Goal: Information Seeking & Learning: Learn about a topic

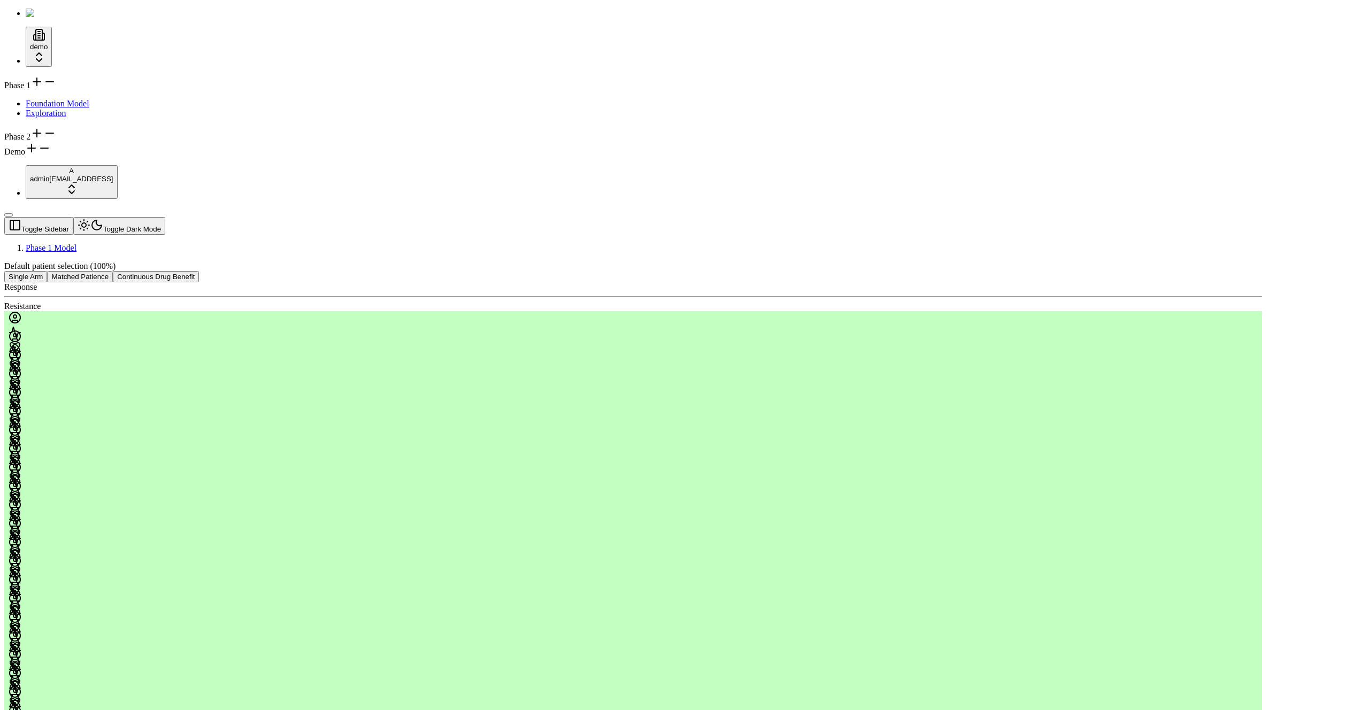
drag, startPoint x: 450, startPoint y: 518, endPoint x: 461, endPoint y: 527, distance: 14.4
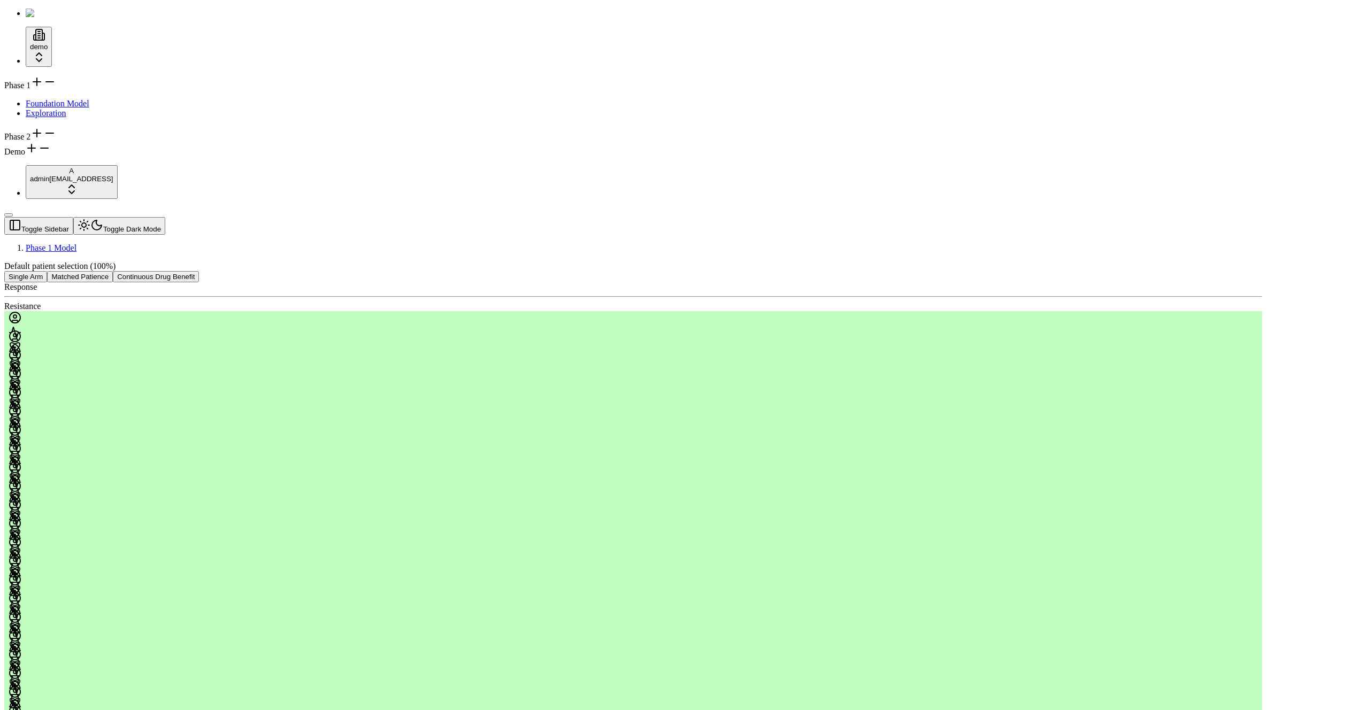
drag, startPoint x: 281, startPoint y: 294, endPoint x: 307, endPoint y: 249, distance: 51.3
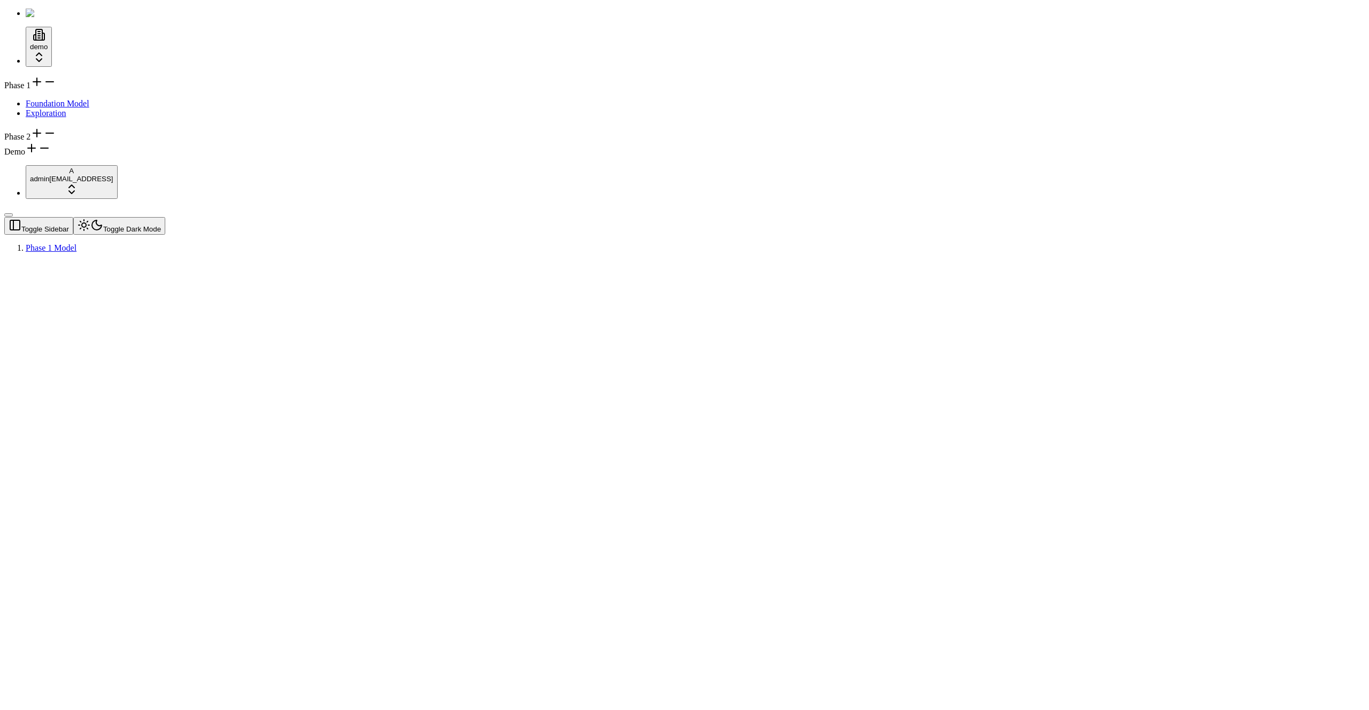
drag, startPoint x: 267, startPoint y: 418, endPoint x: 262, endPoint y: 417, distance: 6.0
click at [262, 262] on div at bounding box center [633, 262] width 1258 height 0
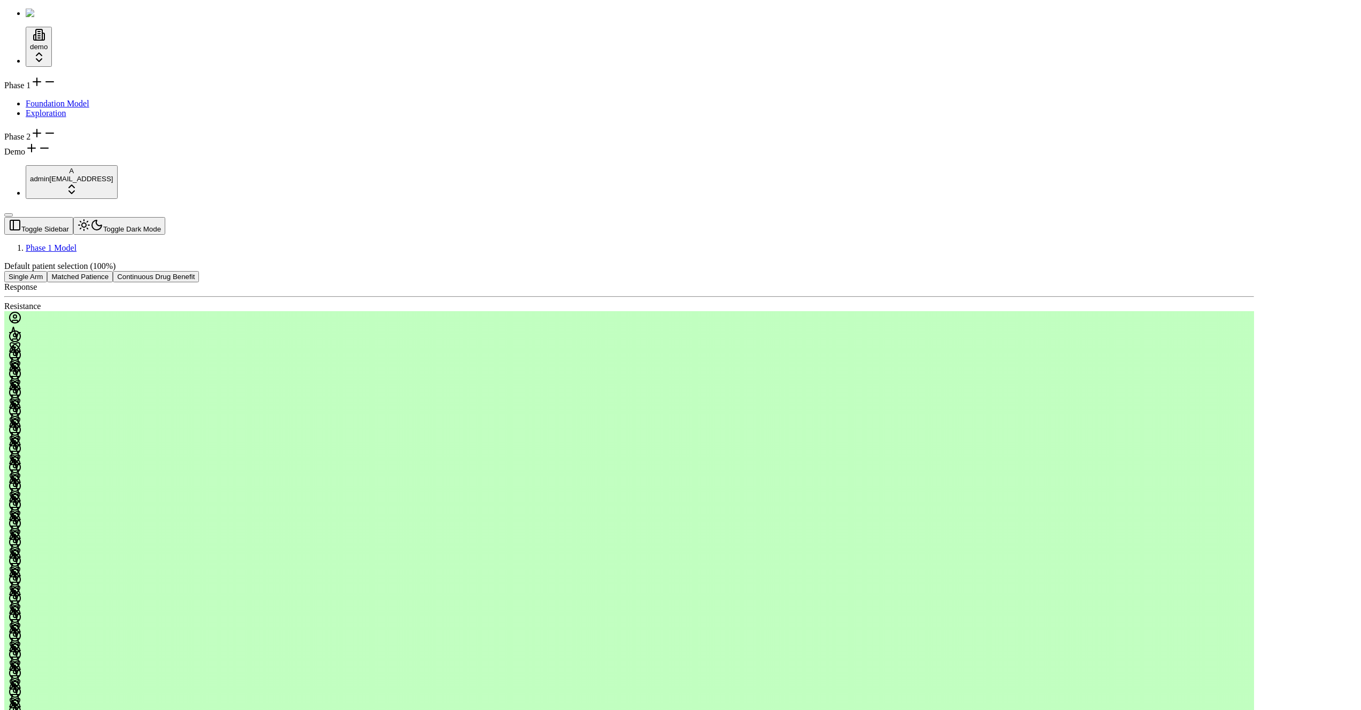
drag, startPoint x: 1044, startPoint y: 157, endPoint x: 1197, endPoint y: 27, distance: 200.8
click at [113, 271] on button "Matched Patience" at bounding box center [80, 276] width 66 height 11
click at [363, 217] on header "Toggle Sidebar Toggle Dark Mode Phase 1 Model" at bounding box center [629, 235] width 1250 height 36
click at [134, 217] on button "Toggle Dark Mode" at bounding box center [119, 226] width 92 height 18
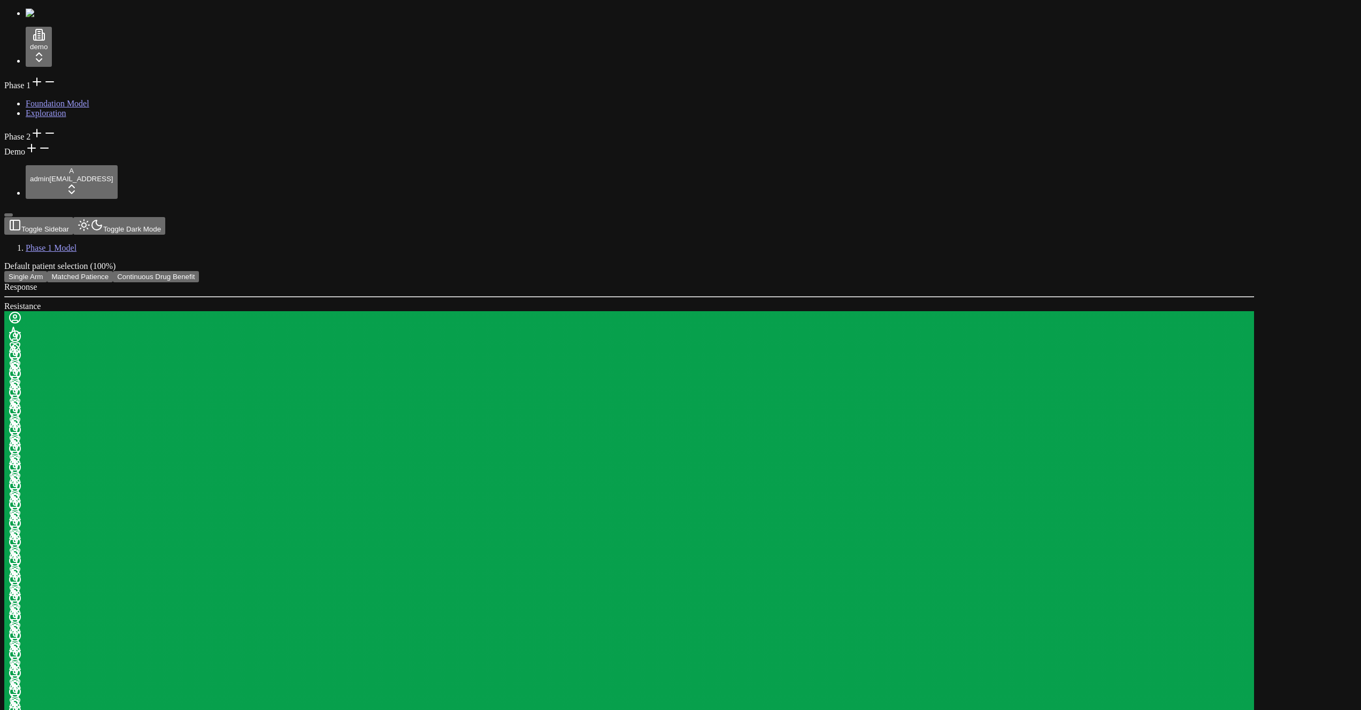
click at [752, 282] on div "Response Resistance" at bounding box center [629, 296] width 1250 height 29
drag, startPoint x: 355, startPoint y: 248, endPoint x: 327, endPoint y: 290, distance: 50.3
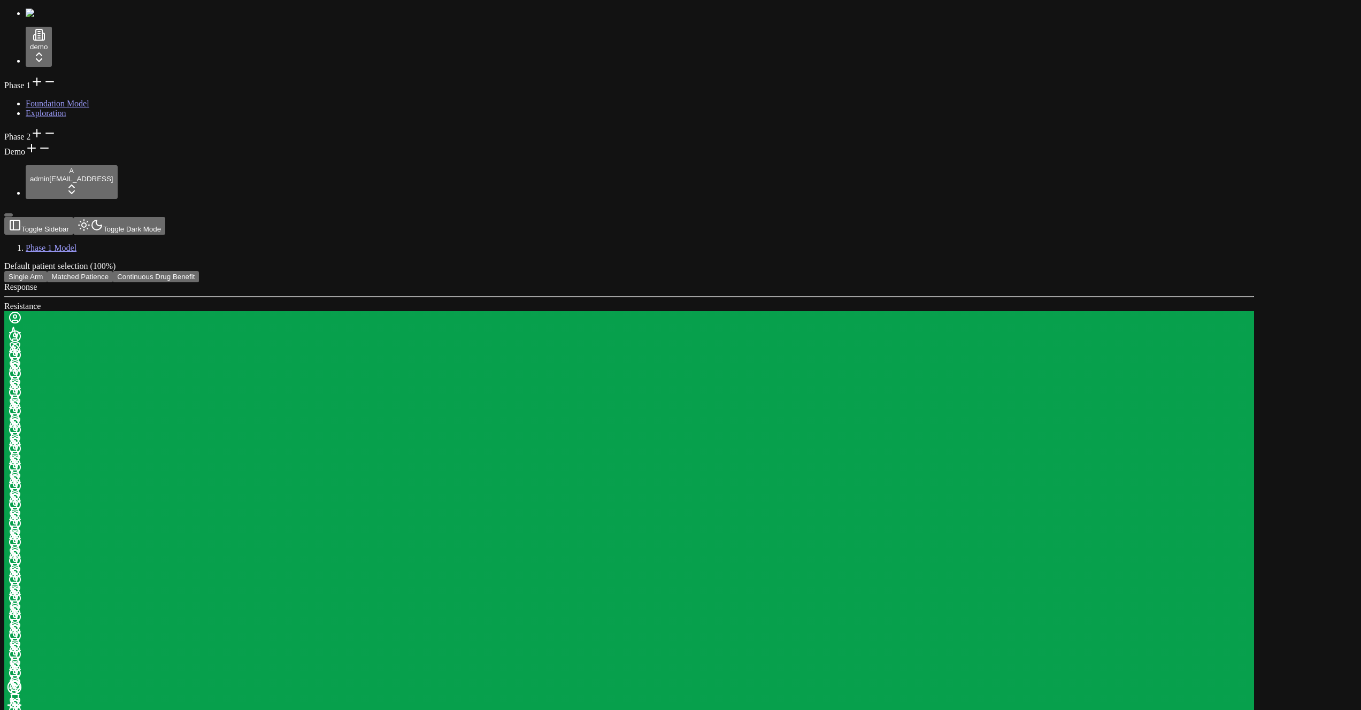
drag, startPoint x: 305, startPoint y: 321, endPoint x: 266, endPoint y: 350, distance: 48.6
drag, startPoint x: 264, startPoint y: 349, endPoint x: 257, endPoint y: 349, distance: 7.5
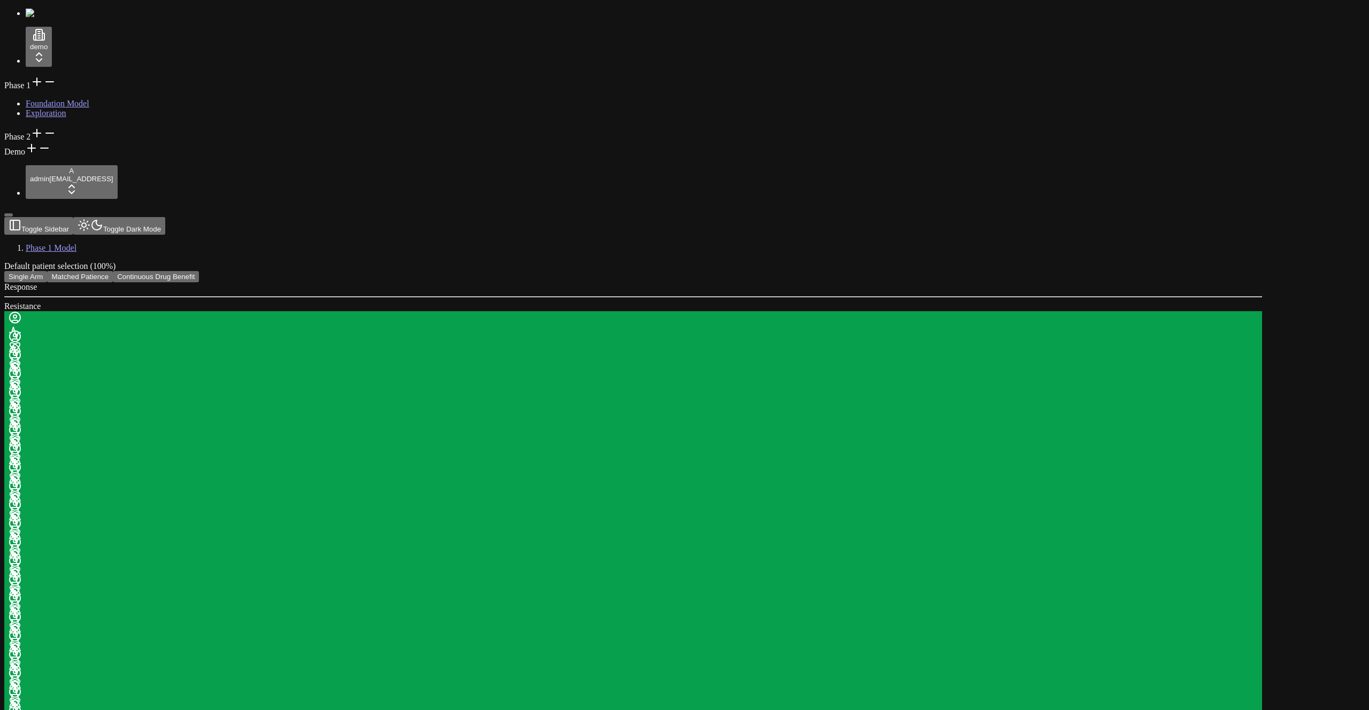
drag, startPoint x: 257, startPoint y: 347, endPoint x: 250, endPoint y: 339, distance: 10.3
click at [43, 140] on icon at bounding box center [36, 133] width 13 height 13
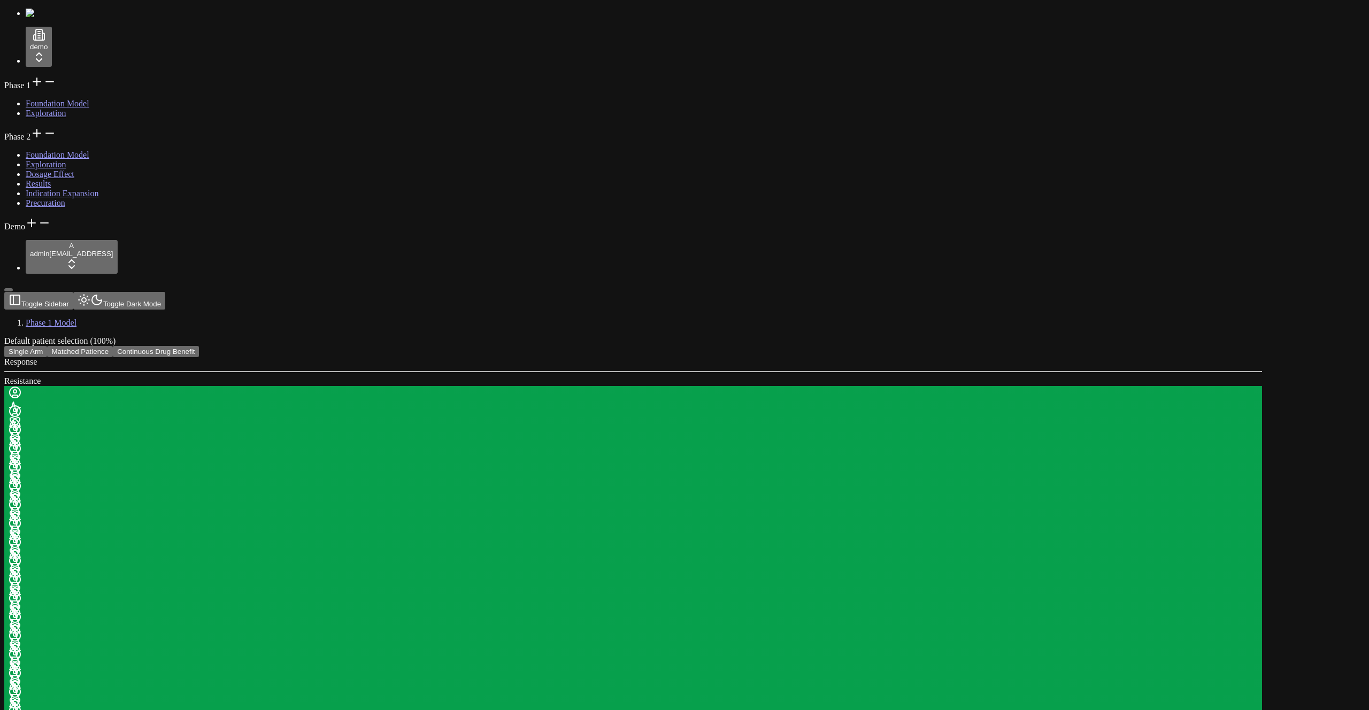
click at [56, 140] on icon at bounding box center [49, 133] width 13 height 13
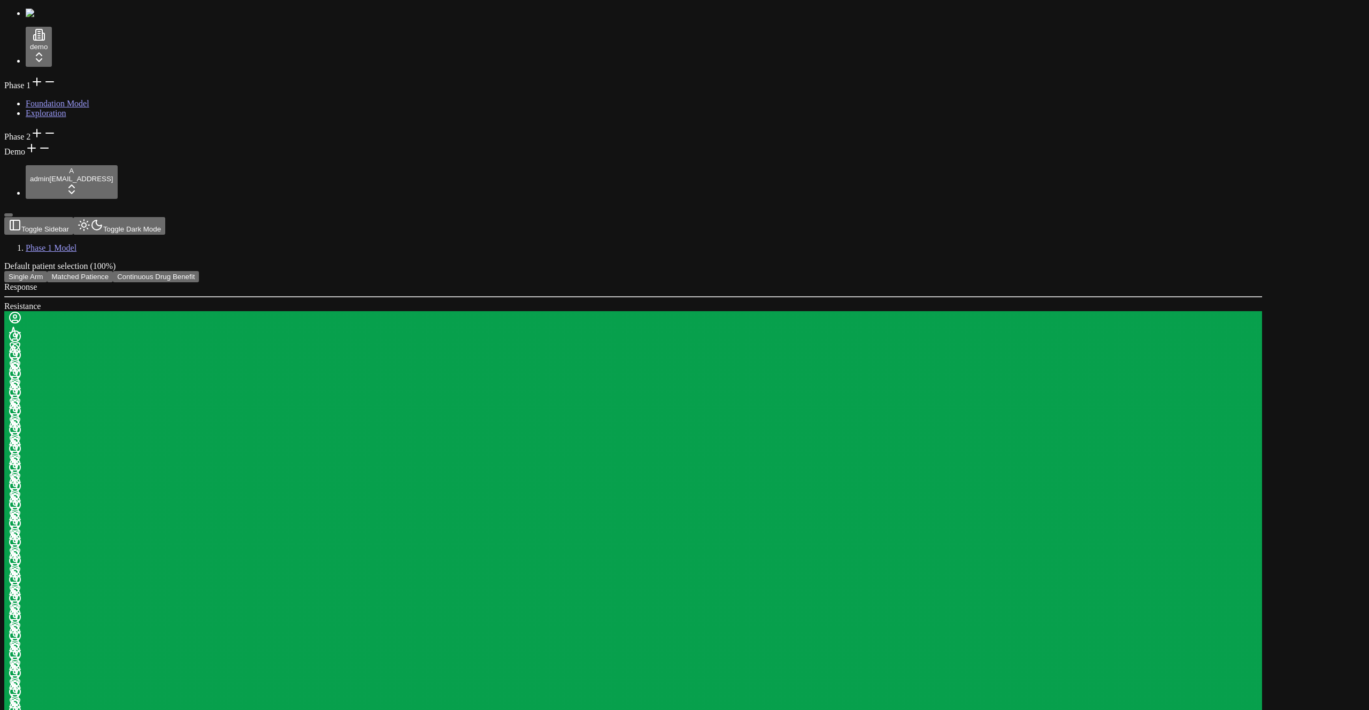
click at [113, 271] on button "Matched Patience" at bounding box center [80, 276] width 66 height 11
click at [47, 271] on button "Single Arm" at bounding box center [25, 276] width 43 height 11
click at [113, 271] on button "Matched Patience" at bounding box center [80, 276] width 66 height 11
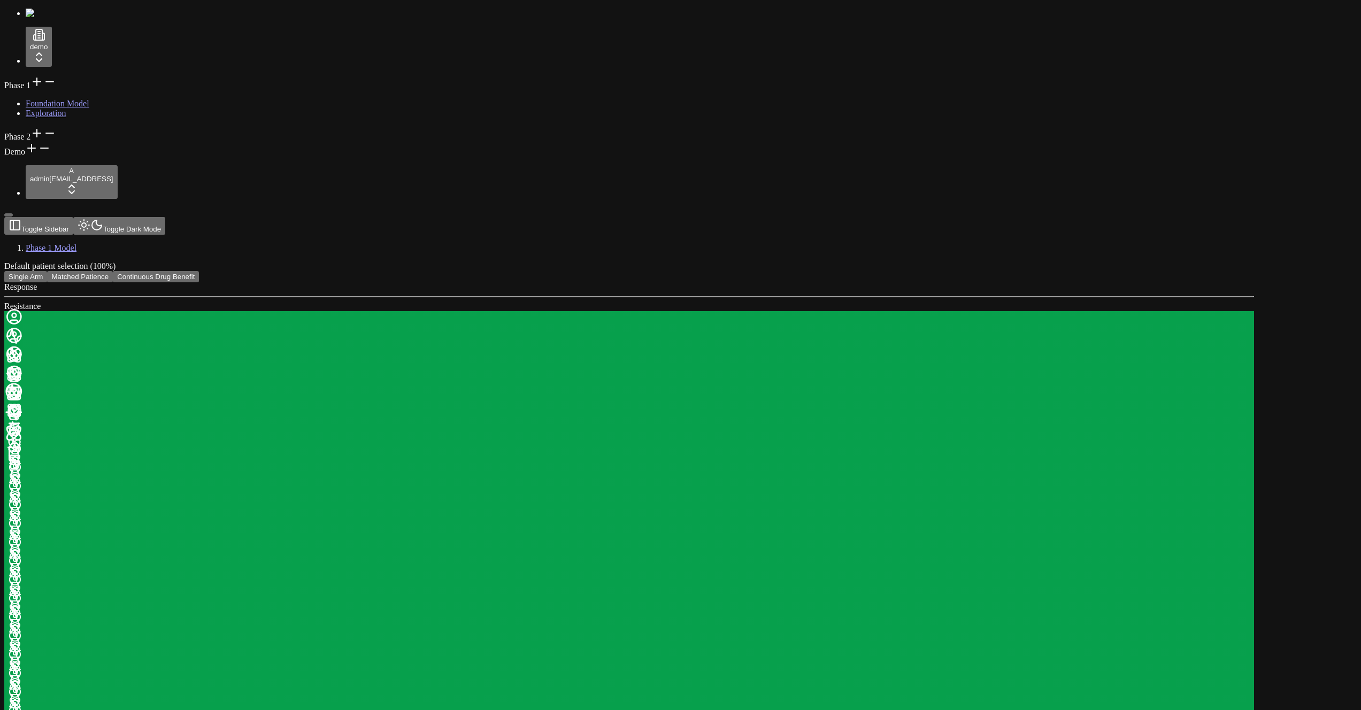
click at [47, 271] on button "Single Arm" at bounding box center [25, 276] width 43 height 11
click at [113, 271] on button "Matched Patience" at bounding box center [80, 276] width 66 height 11
click at [47, 271] on button "Single Arm" at bounding box center [25, 276] width 43 height 11
click at [113, 271] on button "Matched Patience" at bounding box center [80, 276] width 66 height 11
click at [47, 271] on button "Single Arm" at bounding box center [25, 276] width 43 height 11
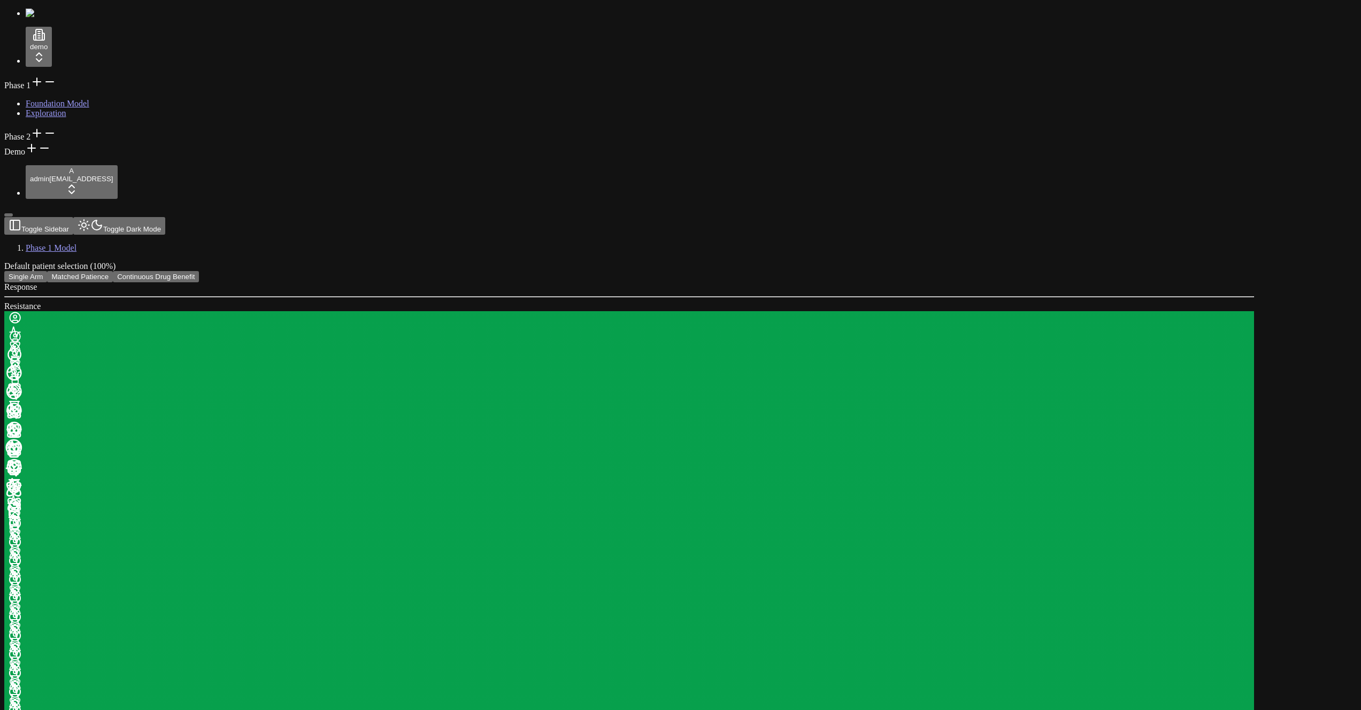
click at [113, 271] on button "Matched Patience" at bounding box center [80, 276] width 66 height 11
click at [47, 271] on button "Single Arm" at bounding box center [25, 276] width 43 height 11
click at [18, 356] on icon at bounding box center [15, 357] width 6 height 2
click at [448, 282] on div "Response Resistance" at bounding box center [629, 511] width 1250 height 459
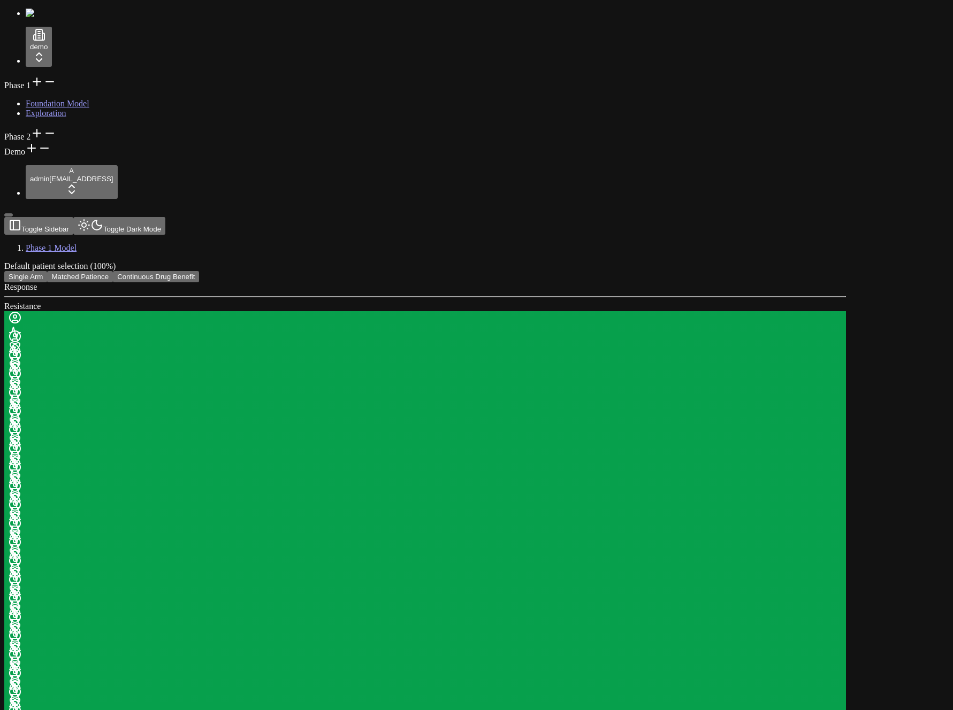
click at [113, 271] on button "Matched Patience" at bounding box center [80, 276] width 66 height 11
click at [47, 271] on button "Single Arm" at bounding box center [25, 276] width 43 height 11
click at [22, 324] on icon at bounding box center [14, 332] width 16 height 16
click at [27, 330] on div at bounding box center [18, 360] width 19 height 60
click at [22, 327] on icon at bounding box center [15, 334] width 14 height 14
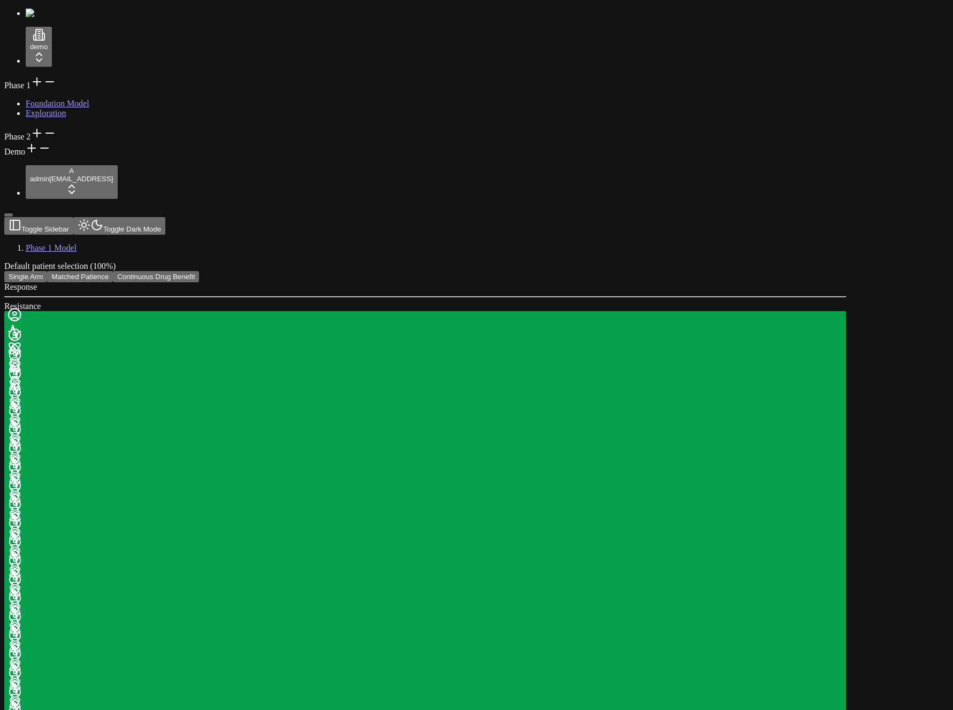
click at [17, 312] on circle at bounding box center [15, 314] width 4 height 4
click at [16, 309] on circle at bounding box center [14, 311] width 4 height 4
click at [17, 313] on circle at bounding box center [15, 315] width 4 height 4
click at [113, 271] on button "Matched Patience" at bounding box center [80, 276] width 66 height 11
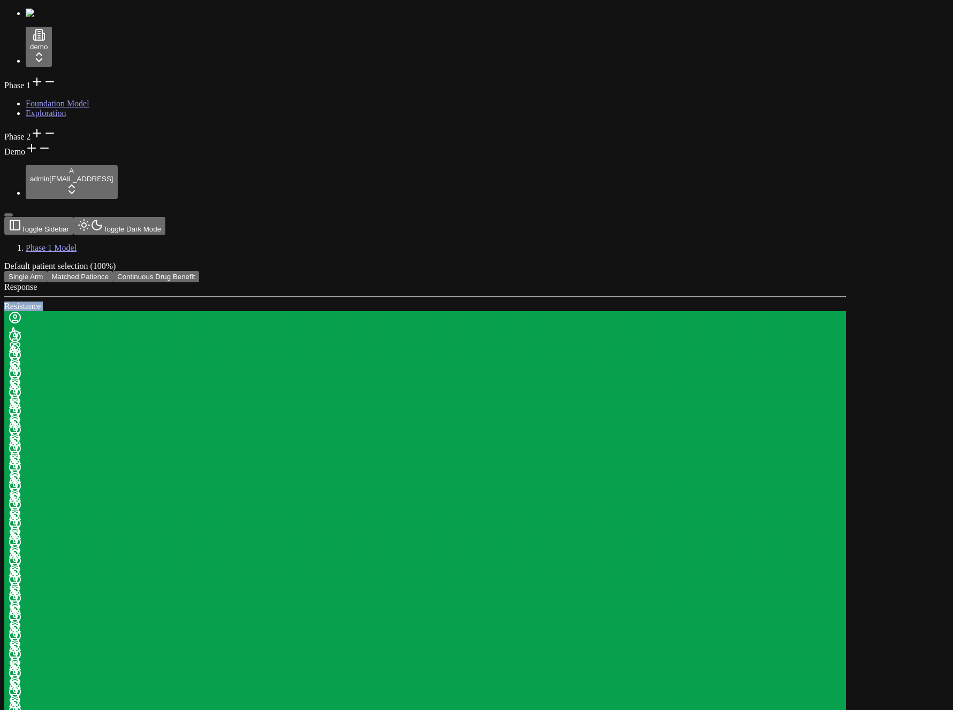
click at [47, 271] on button "Single Arm" at bounding box center [25, 276] width 43 height 11
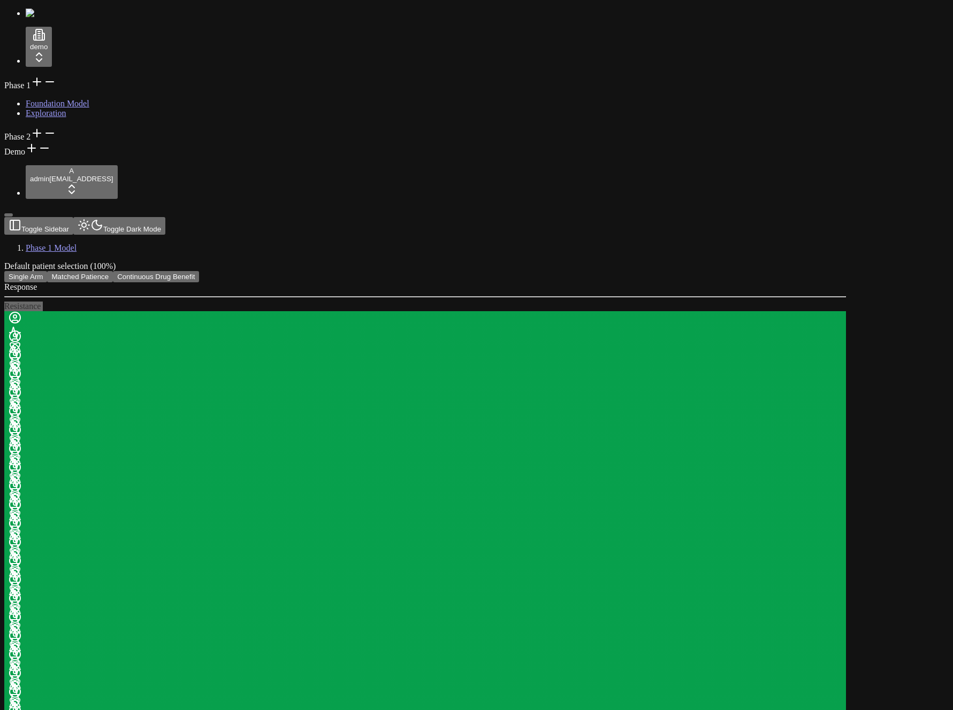
click at [47, 271] on button "Single Arm" at bounding box center [25, 276] width 43 height 11
drag, startPoint x: 182, startPoint y: 51, endPoint x: 143, endPoint y: 57, distance: 39.0
click at [113, 271] on button "Matched Patience" at bounding box center [80, 276] width 66 height 11
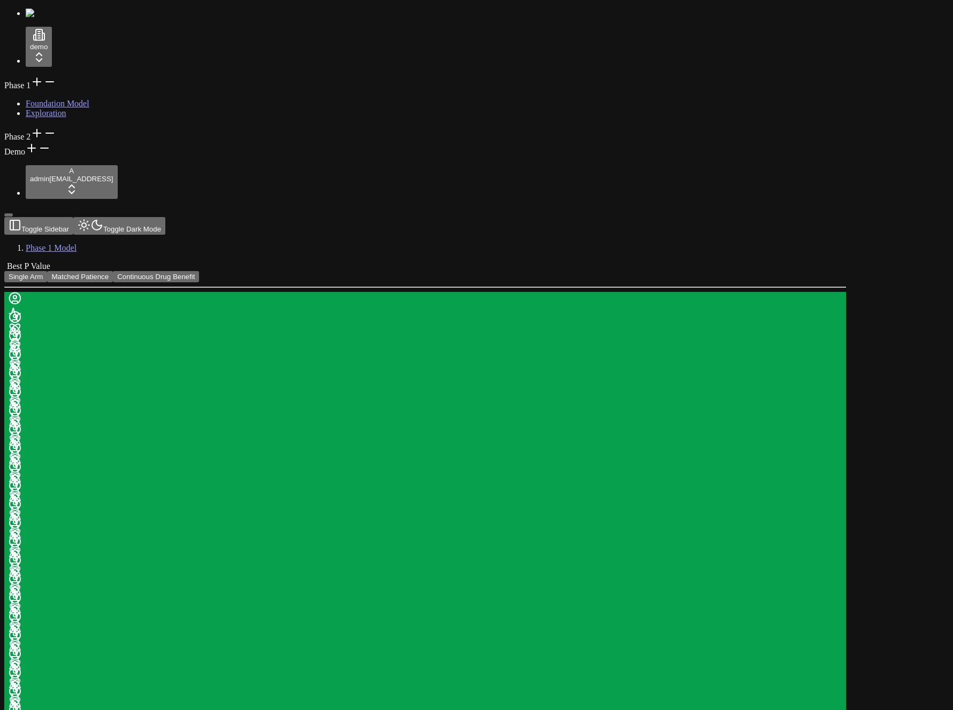
click at [47, 271] on button "Single Arm" at bounding box center [25, 276] width 43 height 11
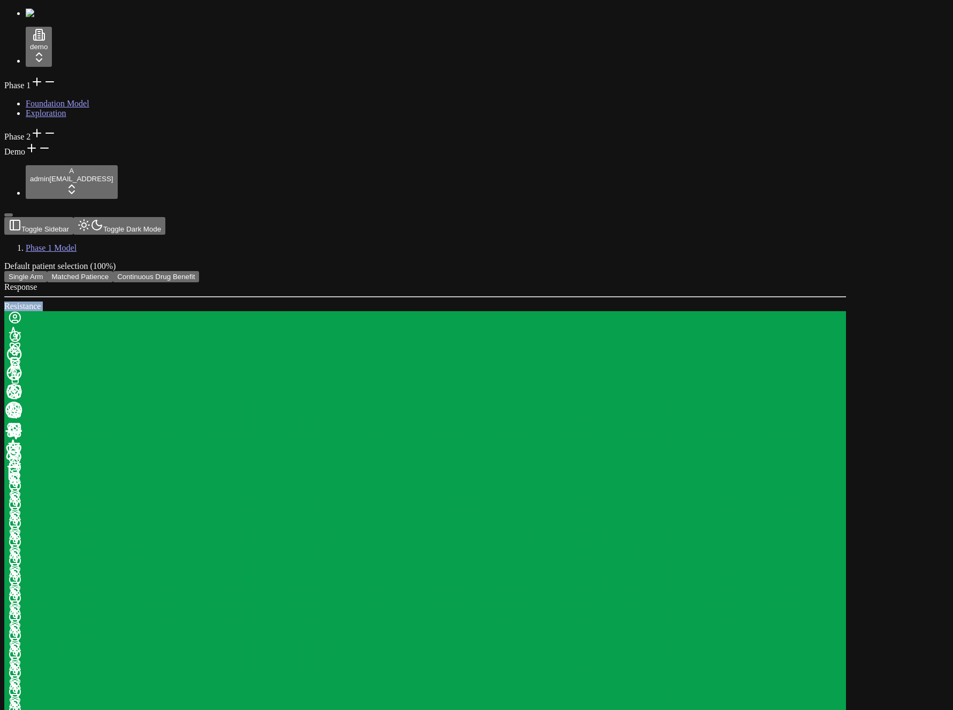
click at [113, 271] on button "Matched Patience" at bounding box center [80, 276] width 66 height 11
click at [47, 271] on button "Single Arm" at bounding box center [25, 276] width 43 height 11
click at [113, 271] on button "Matched Patience" at bounding box center [80, 276] width 66 height 11
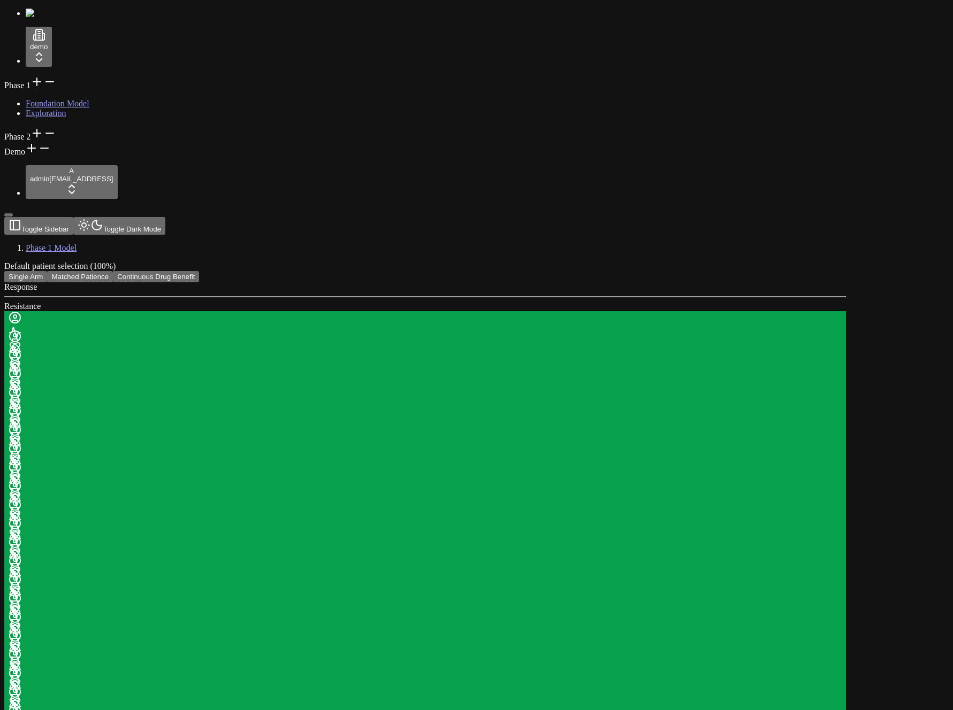
click at [176, 282] on div "Response Resistance" at bounding box center [424, 511] width 841 height 459
click at [113, 271] on button "Matched Patience" at bounding box center [80, 276] width 66 height 11
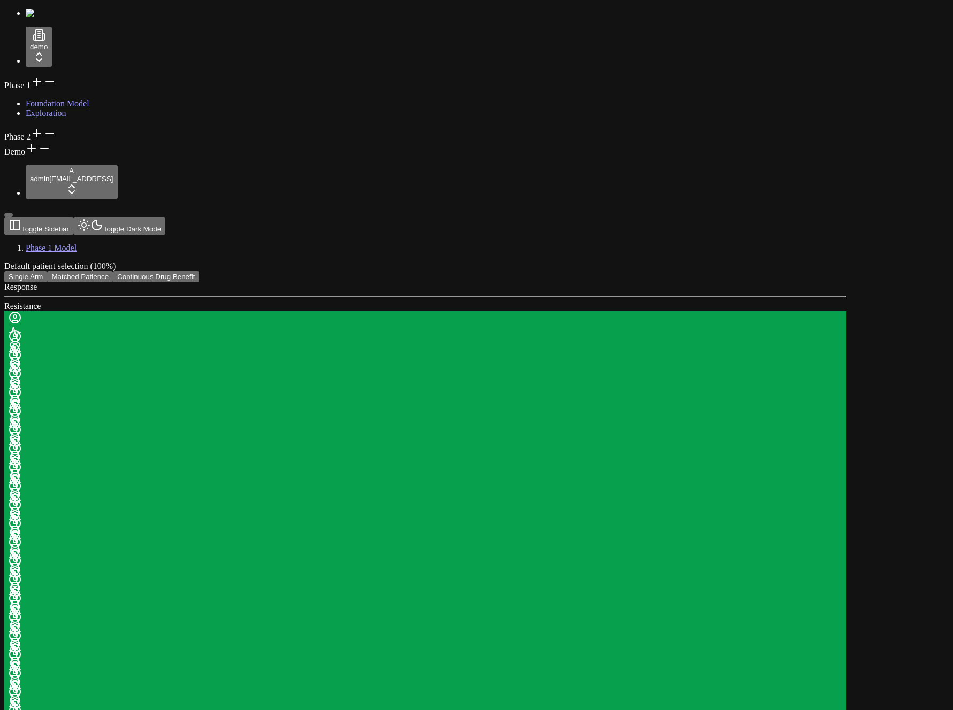
click at [113, 271] on button "Matched Patience" at bounding box center [80, 276] width 66 height 11
click at [197, 282] on div "Response Resistance" at bounding box center [424, 511] width 841 height 459
click at [199, 271] on button "Continuous Drug Benefit" at bounding box center [156, 276] width 86 height 11
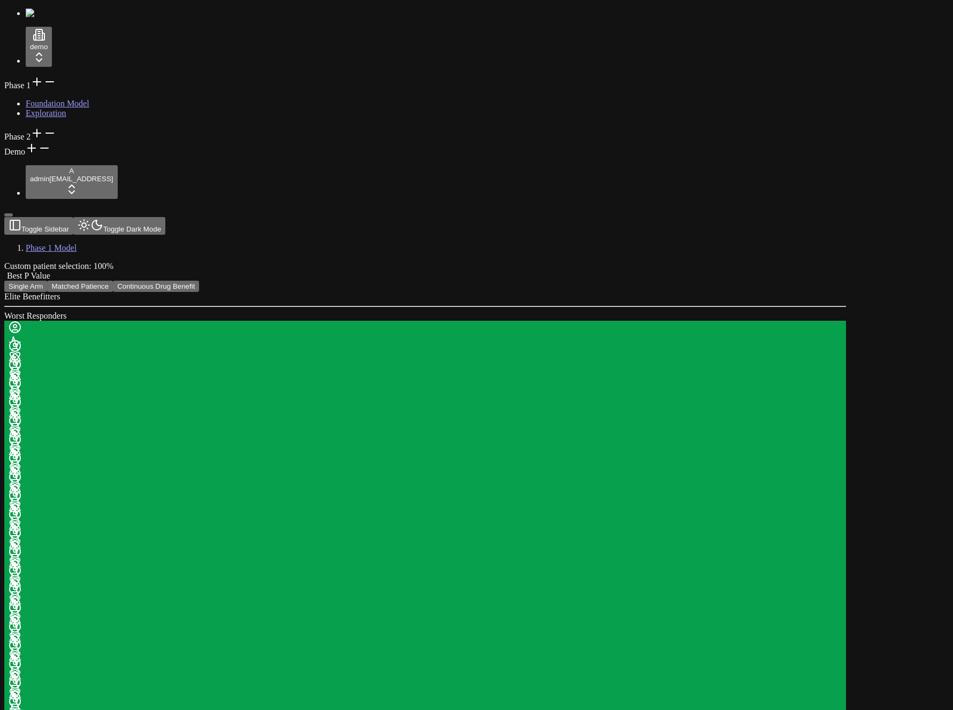
click at [47, 281] on button "Single Arm" at bounding box center [25, 286] width 43 height 11
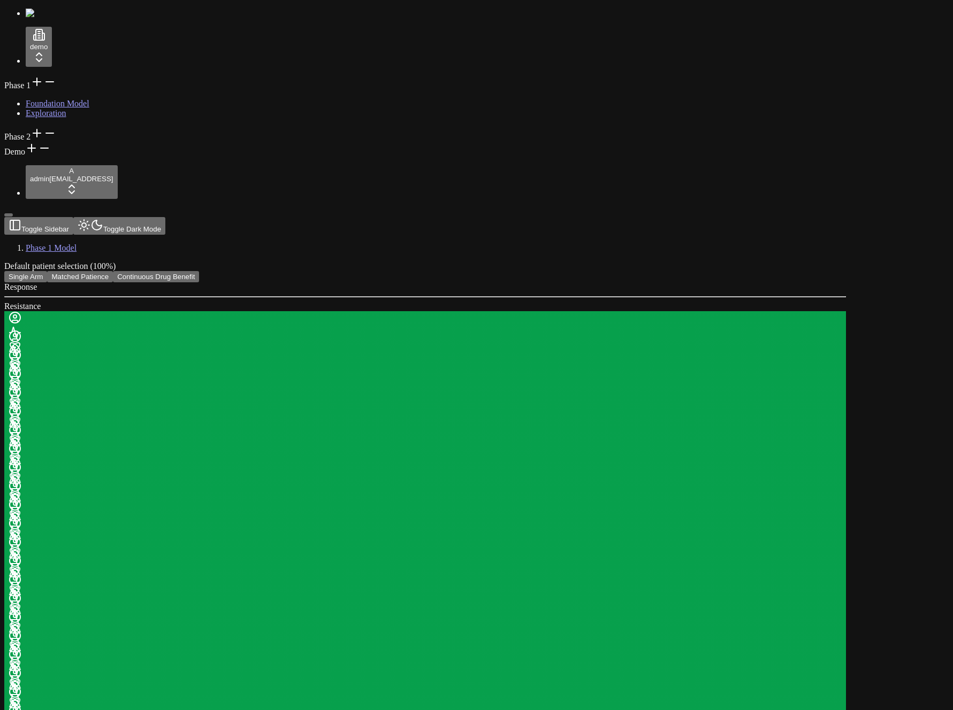
click at [113, 271] on button "Matched Patience" at bounding box center [80, 276] width 66 height 11
click at [199, 271] on button "Continuous Drug Benefit" at bounding box center [156, 276] width 86 height 11
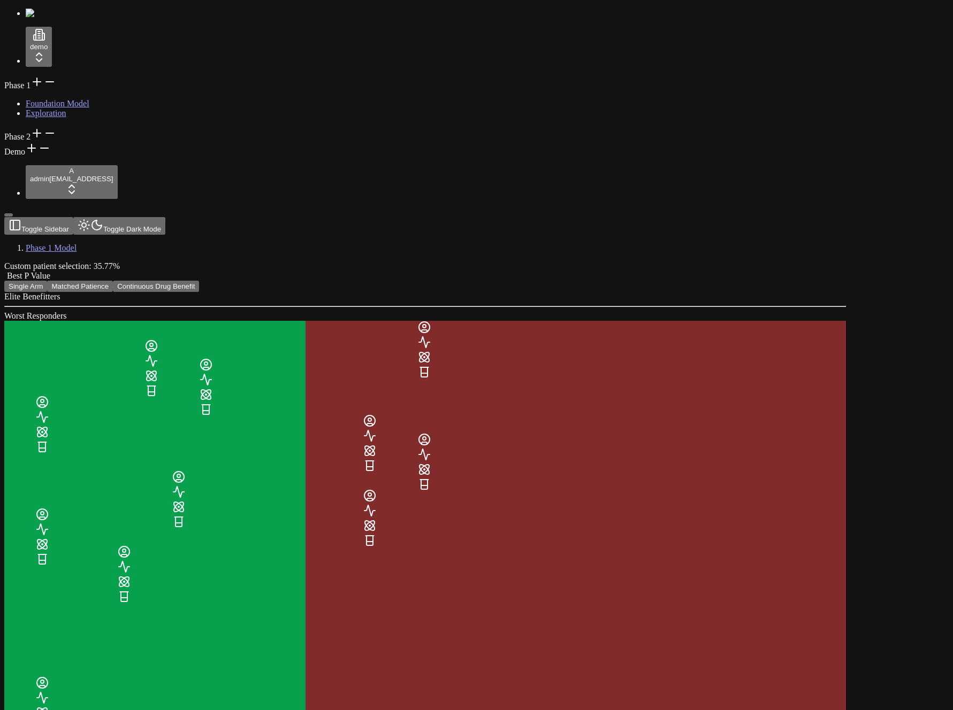
click at [47, 281] on button "Single Arm" at bounding box center [25, 286] width 43 height 11
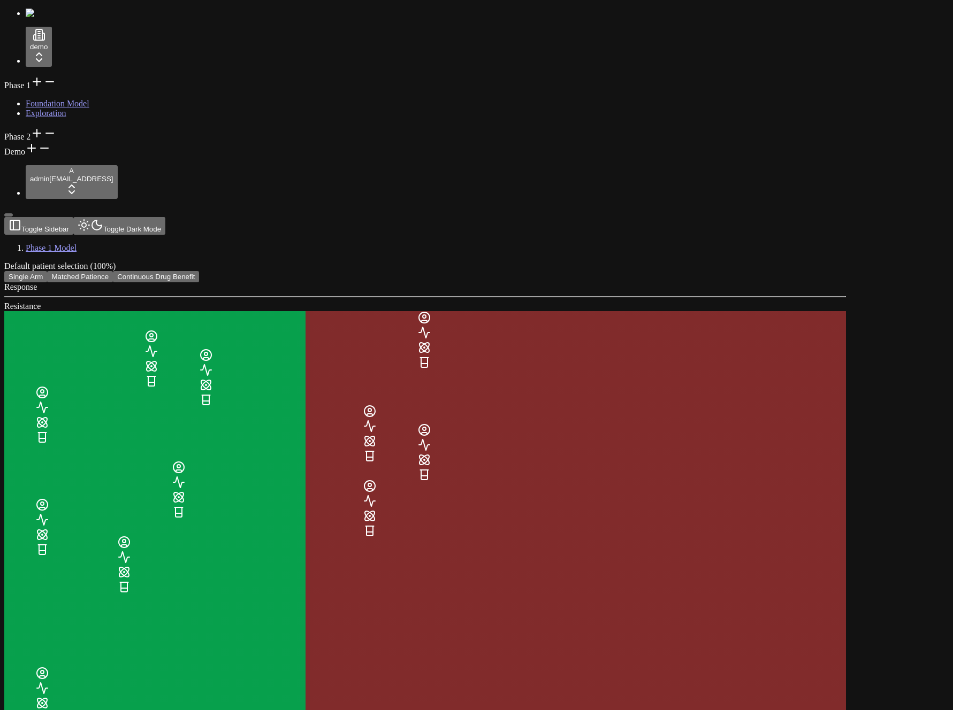
click at [113, 271] on button "Matched Patience" at bounding box center [80, 276] width 66 height 11
click at [47, 271] on button "Single Arm" at bounding box center [25, 276] width 43 height 11
click at [199, 271] on button "Continuous Drug Benefit" at bounding box center [156, 276] width 86 height 11
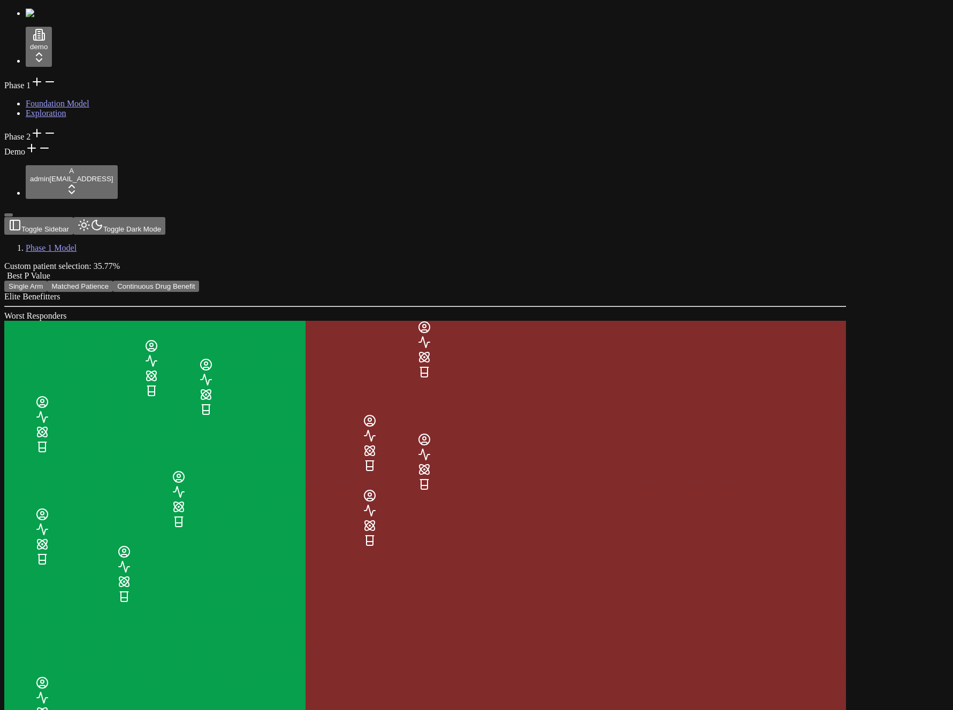
click at [113, 281] on button "Matched Patience" at bounding box center [80, 286] width 66 height 11
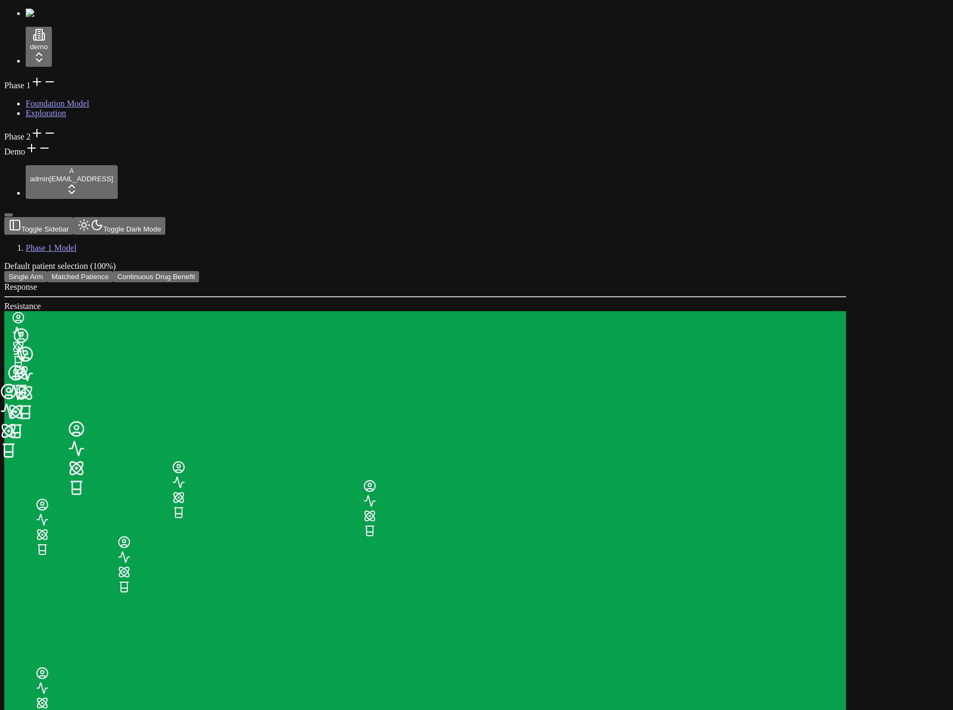
click at [47, 271] on button "Single Arm" at bounding box center [25, 276] width 43 height 11
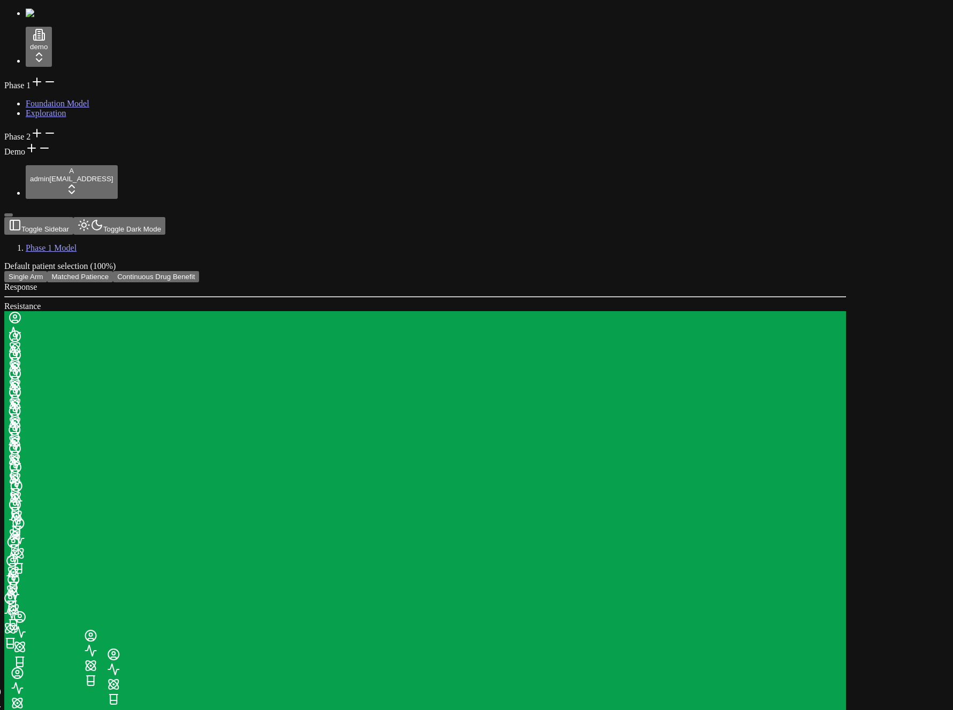
click at [199, 271] on button "Continuous Drug Benefit" at bounding box center [156, 276] width 86 height 11
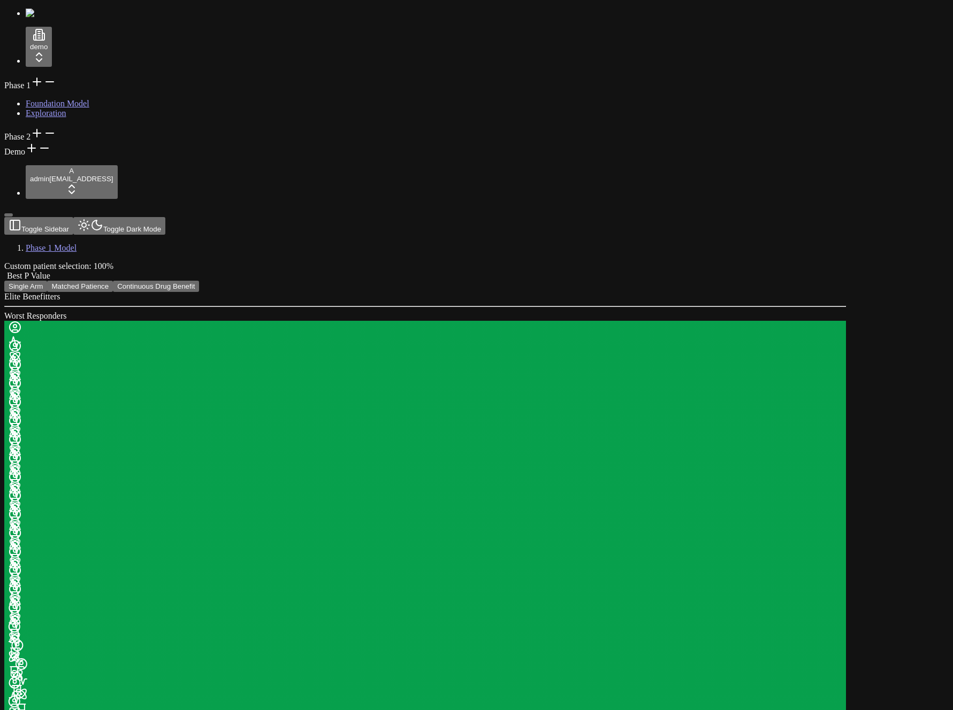
click at [113, 281] on button "Matched Patience" at bounding box center [80, 286] width 66 height 11
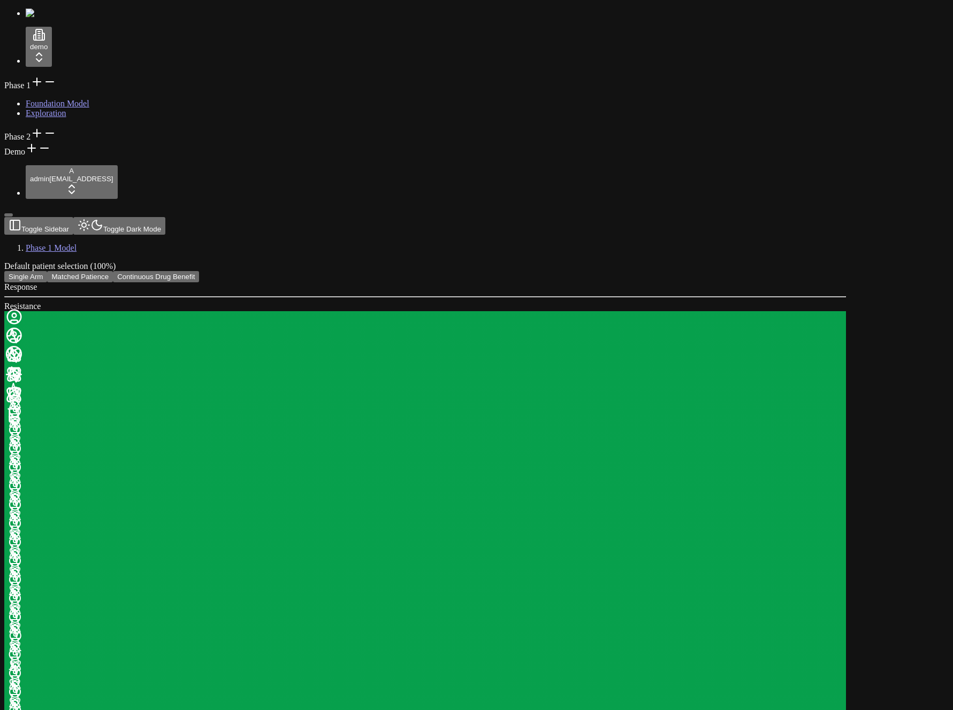
click at [47, 271] on button "Single Arm" at bounding box center [25, 276] width 43 height 11
drag, startPoint x: 242, startPoint y: 296, endPoint x: 252, endPoint y: 288, distance: 12.9
drag, startPoint x: 438, startPoint y: 533, endPoint x: 435, endPoint y: 525, distance: 9.0
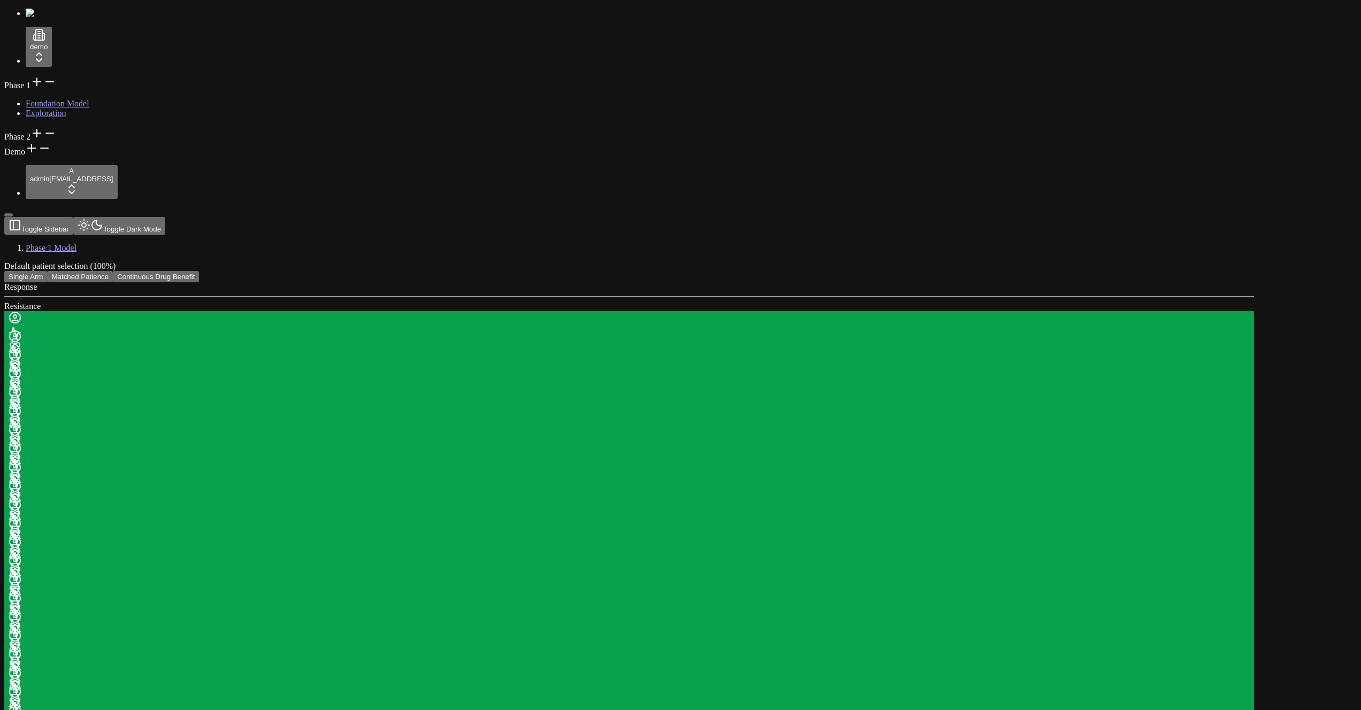
click at [113, 271] on button "Matched Patience" at bounding box center [80, 276] width 66 height 11
click at [47, 271] on button "Single Arm" at bounding box center [25, 276] width 43 height 11
click at [113, 271] on button "Matched Patience" at bounding box center [80, 276] width 66 height 11
click at [47, 271] on button "Single Arm" at bounding box center [25, 276] width 43 height 11
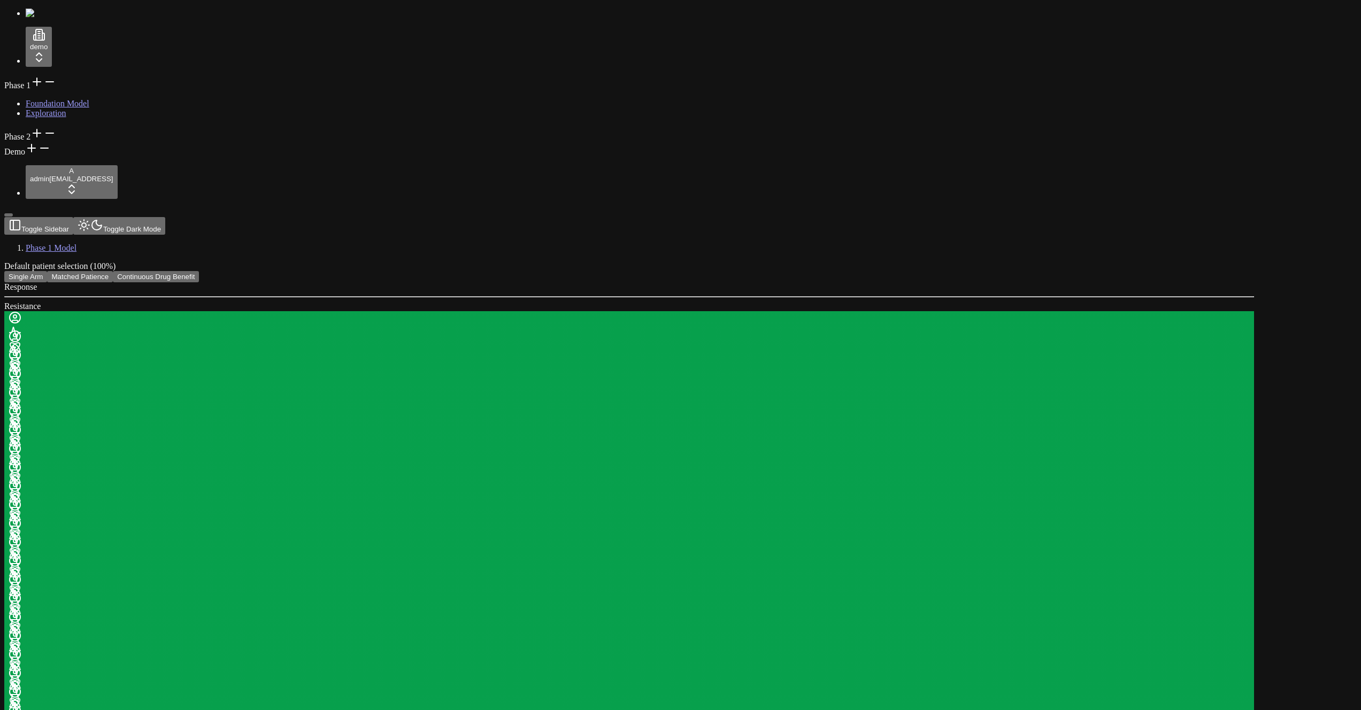
click at [113, 271] on button "Matched Patience" at bounding box center [80, 276] width 66 height 11
click at [47, 271] on button "Single Arm" at bounding box center [25, 276] width 43 height 11
click at [113, 271] on button "Matched Patience" at bounding box center [80, 276] width 66 height 11
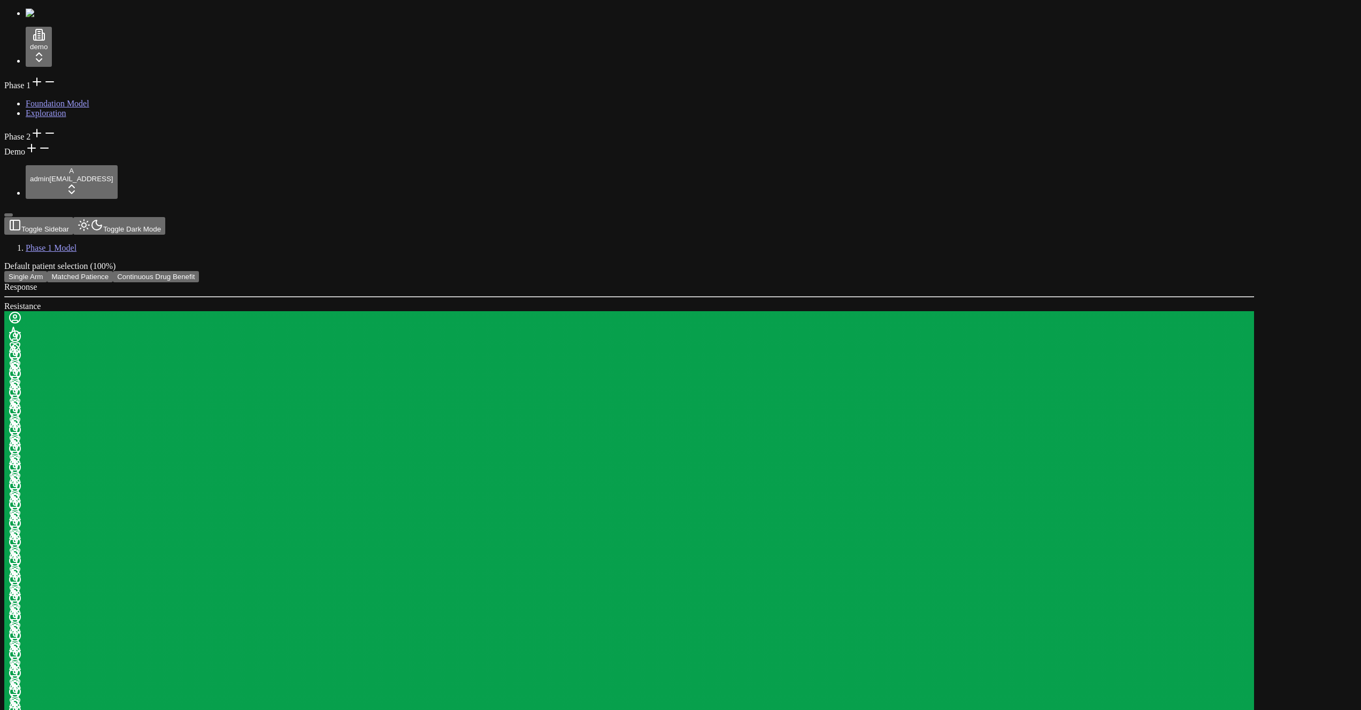
click at [47, 271] on button "Single Arm" at bounding box center [25, 276] width 43 height 11
click at [113, 271] on button "Matched Patience" at bounding box center [80, 276] width 66 height 11
click at [47, 271] on button "Single Arm" at bounding box center [25, 276] width 43 height 11
click at [113, 271] on button "Matched Patience" at bounding box center [80, 276] width 66 height 11
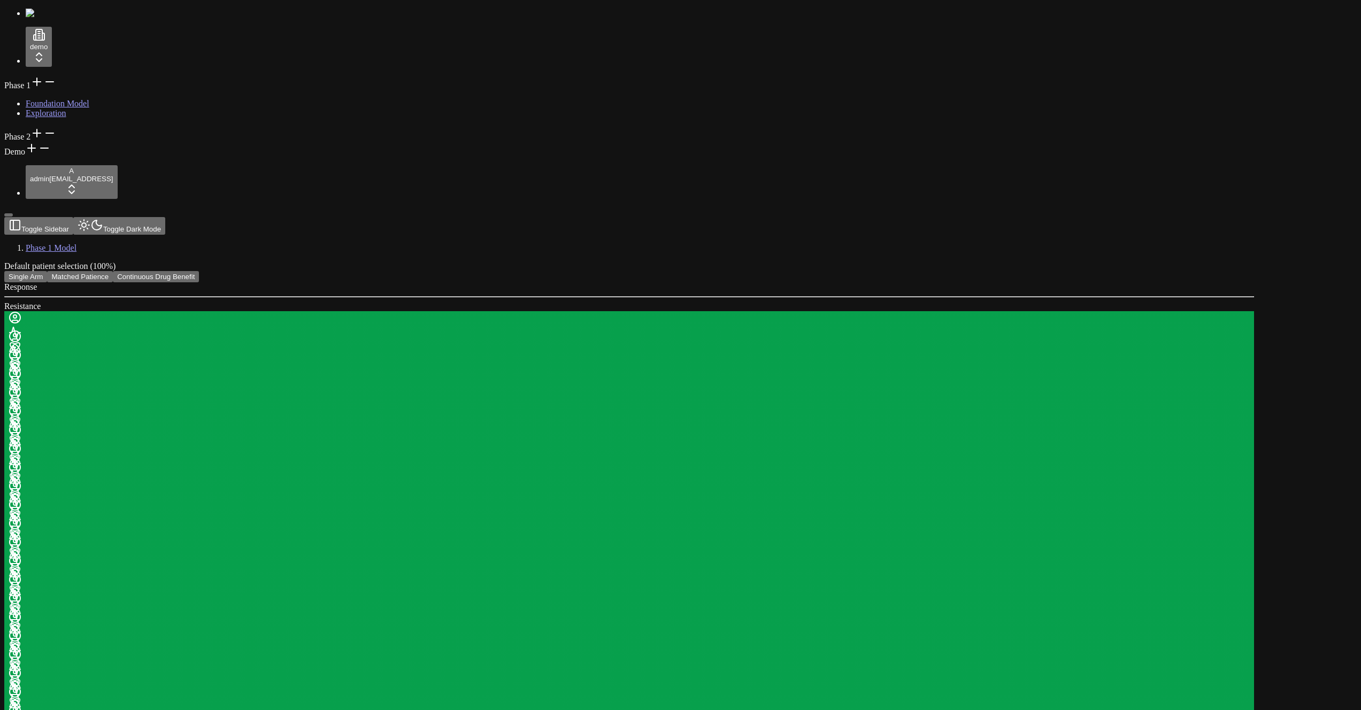
click at [47, 271] on button "Single Arm" at bounding box center [25, 276] width 43 height 11
click at [113, 271] on button "Matched Patience" at bounding box center [80, 276] width 66 height 11
click at [47, 271] on button "Single Arm" at bounding box center [25, 276] width 43 height 11
click at [113, 271] on button "Matched Patience" at bounding box center [80, 276] width 66 height 11
click at [47, 271] on button "Single Arm" at bounding box center [25, 276] width 43 height 11
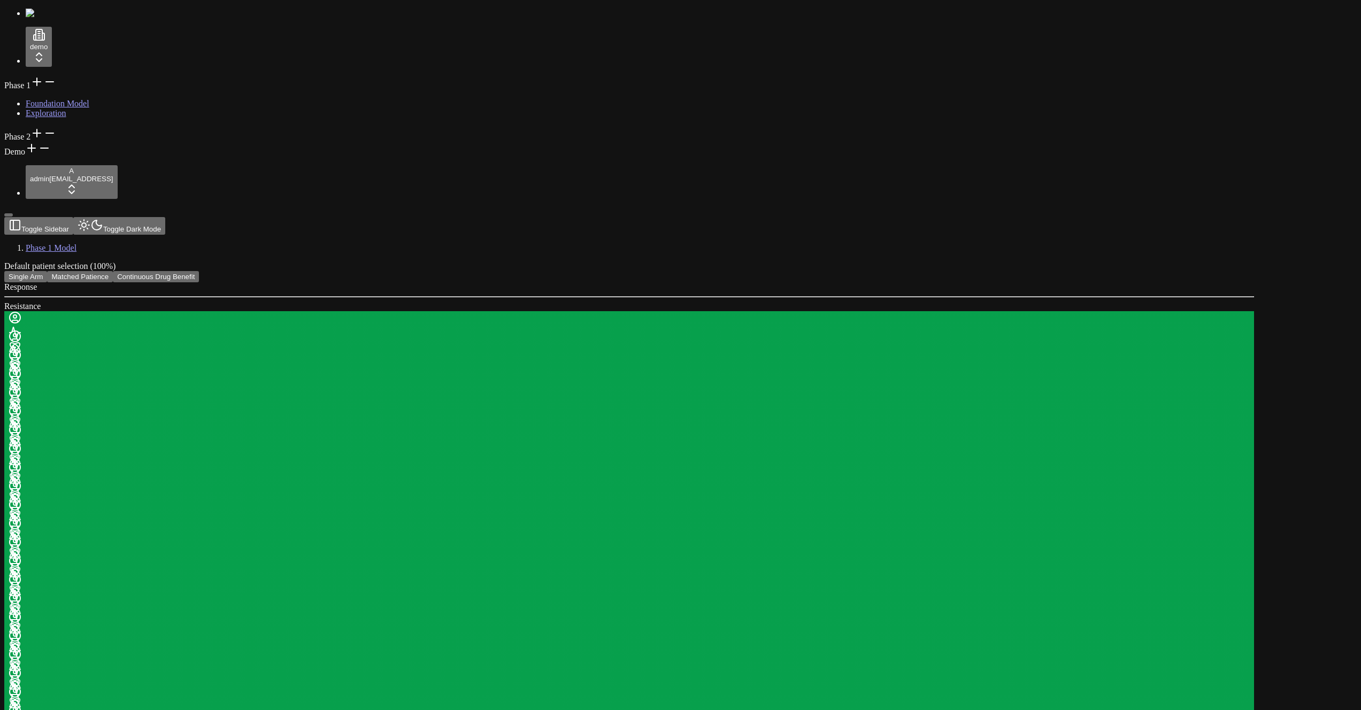
click at [113, 271] on button "Matched Patience" at bounding box center [80, 276] width 66 height 11
click at [47, 271] on button "Single Arm" at bounding box center [25, 276] width 43 height 11
click at [207, 217] on div "Toggle Sidebar Toggle Dark Mode Phase 1 Model" at bounding box center [629, 235] width 1250 height 36
click at [209, 262] on div "Default patient selection (100%) Single Arm Matched Patience Continuous Drug Be…" at bounding box center [629, 502] width 1250 height 480
click at [113, 271] on button "Matched Patience" at bounding box center [80, 276] width 66 height 11
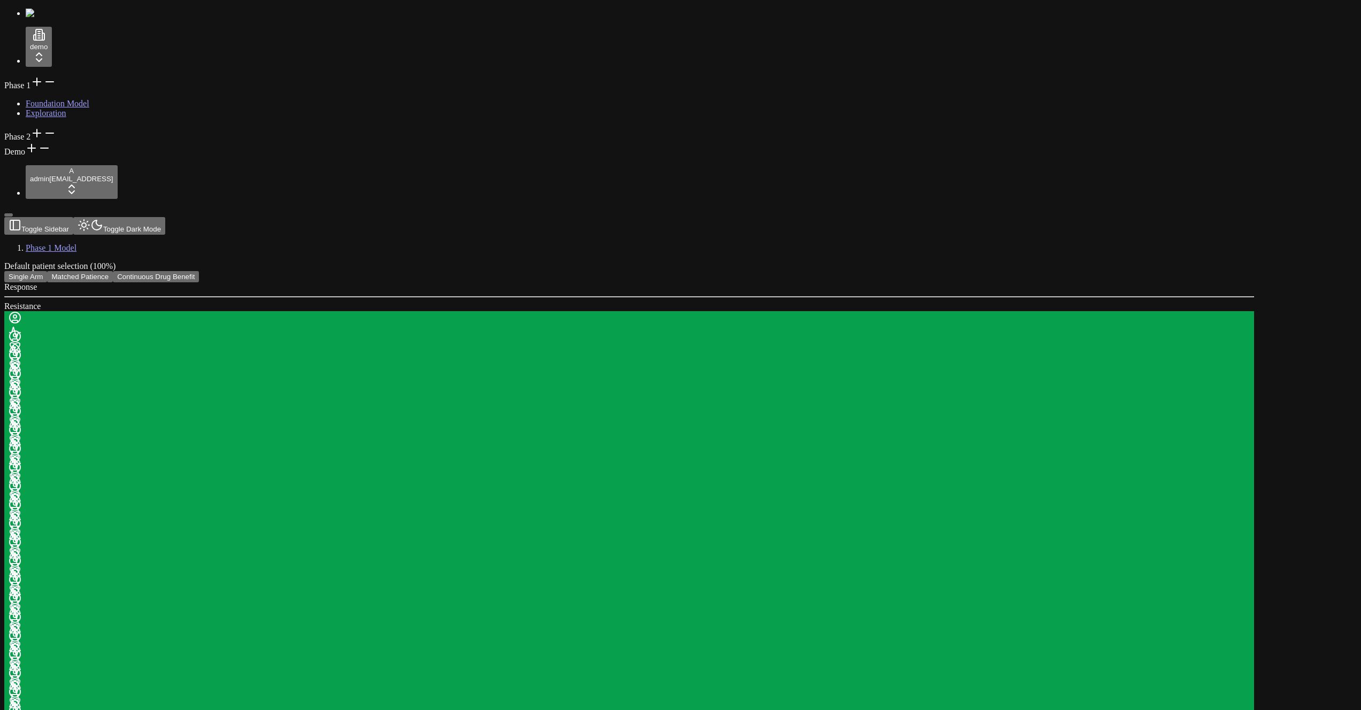
click at [47, 271] on button "Single Arm" at bounding box center [25, 276] width 43 height 11
click at [113, 271] on button "Matched Patience" at bounding box center [80, 276] width 66 height 11
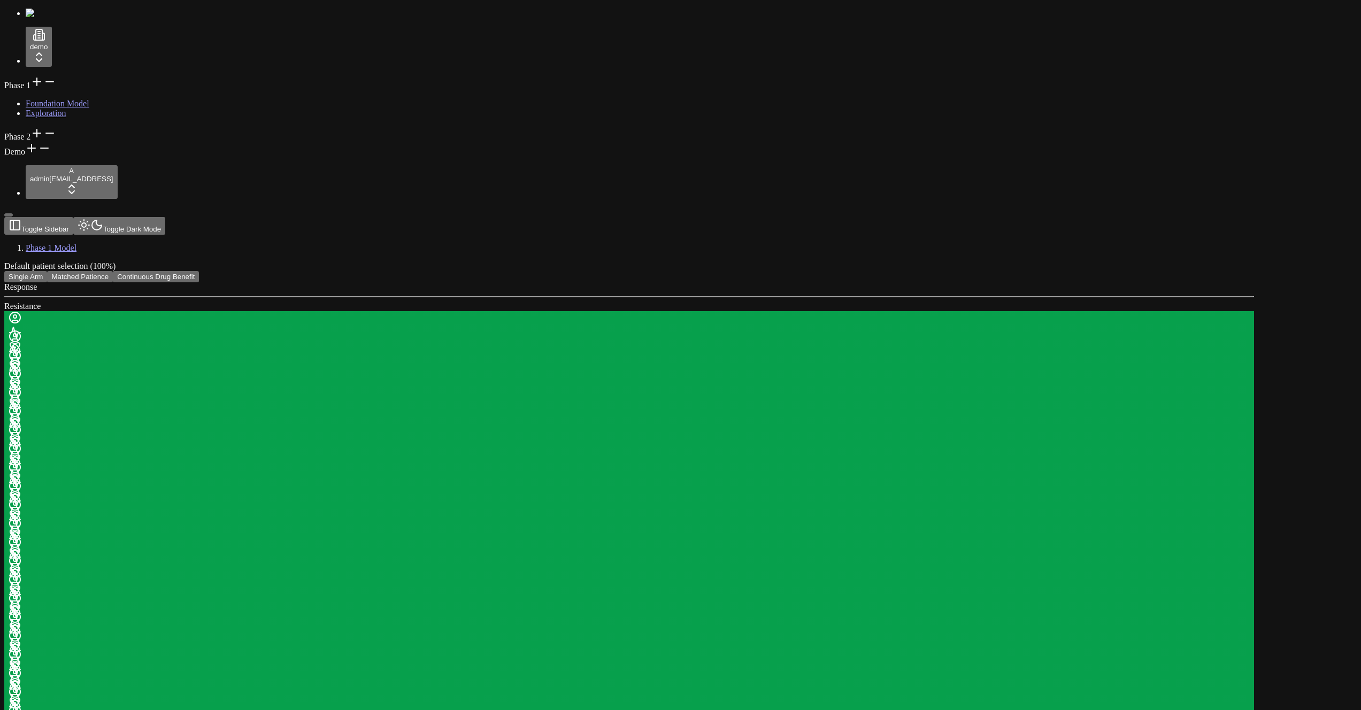
click at [47, 271] on button "Single Arm" at bounding box center [25, 276] width 43 height 11
click at [113, 271] on button "Matched Patience" at bounding box center [80, 276] width 66 height 11
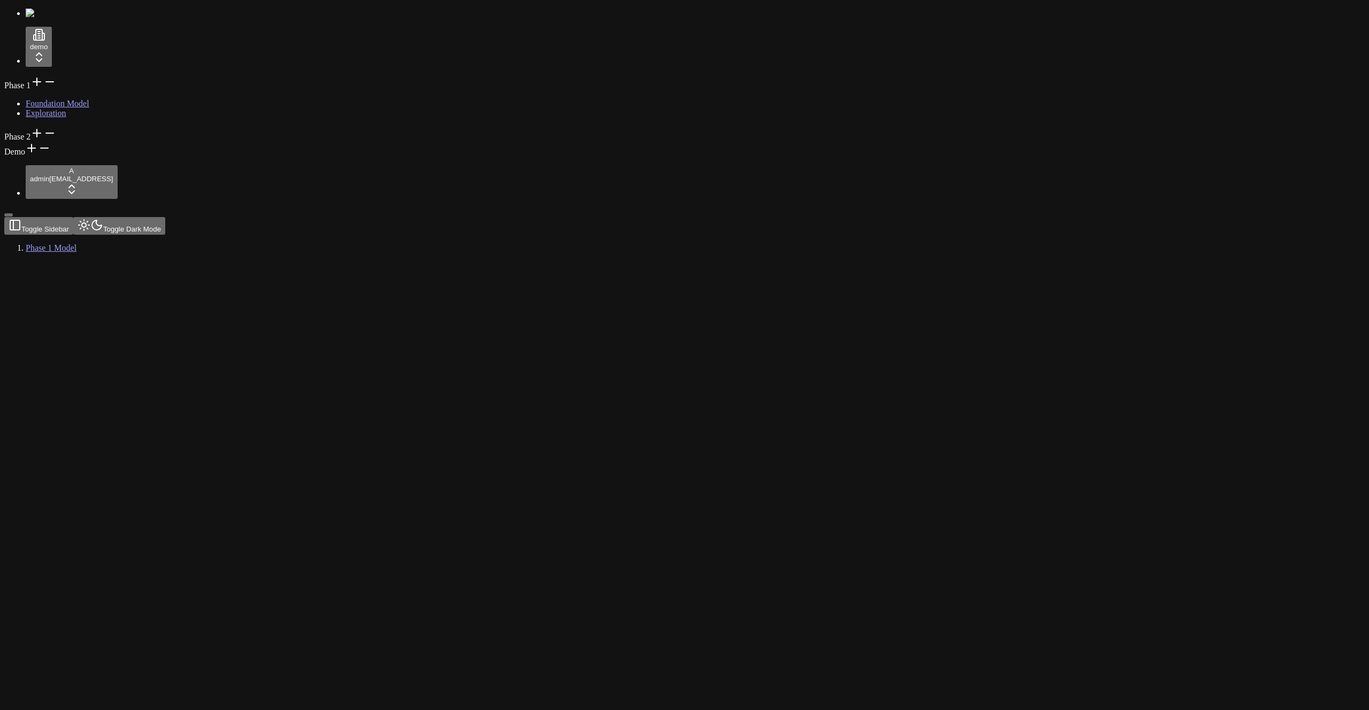
click at [270, 217] on header "Toggle Sidebar Toggle Dark Mode Phase 1 Model" at bounding box center [633, 235] width 1258 height 36
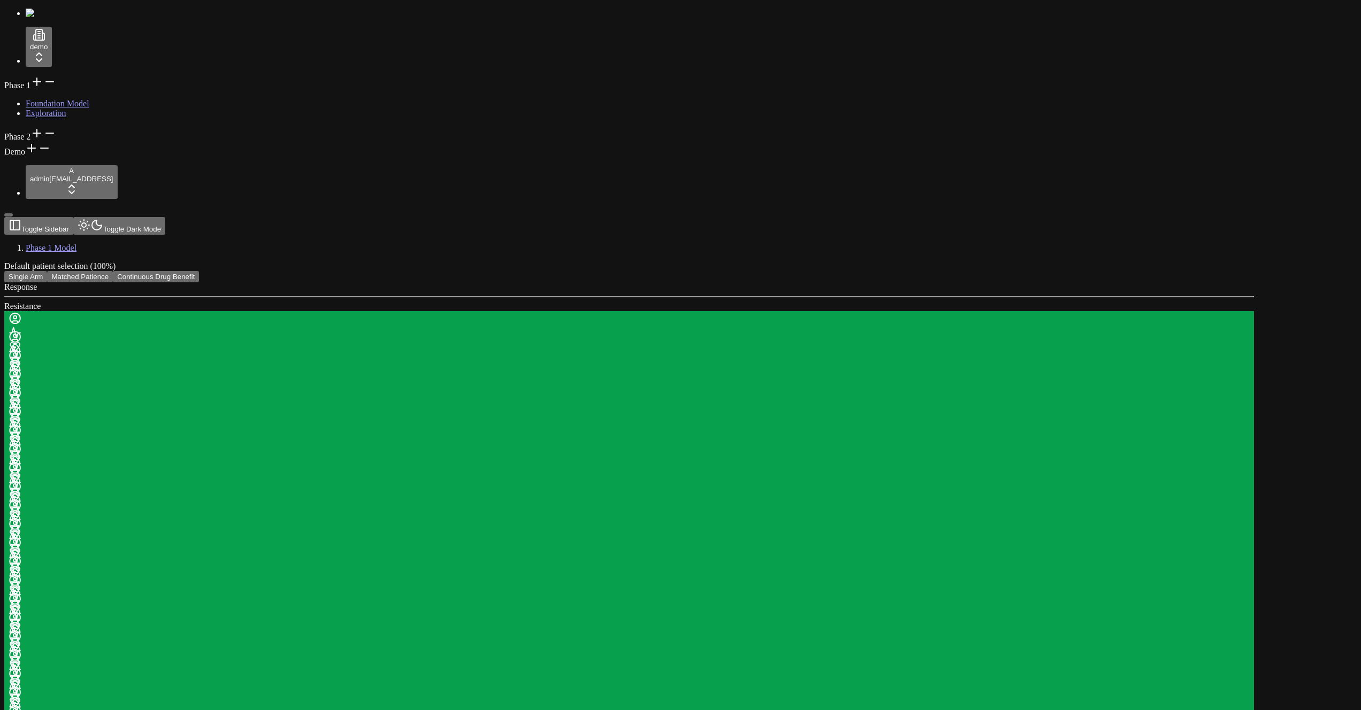
click at [113, 271] on button "Matched Patience" at bounding box center [80, 276] width 66 height 11
click at [47, 271] on button "Single Arm" at bounding box center [25, 276] width 43 height 11
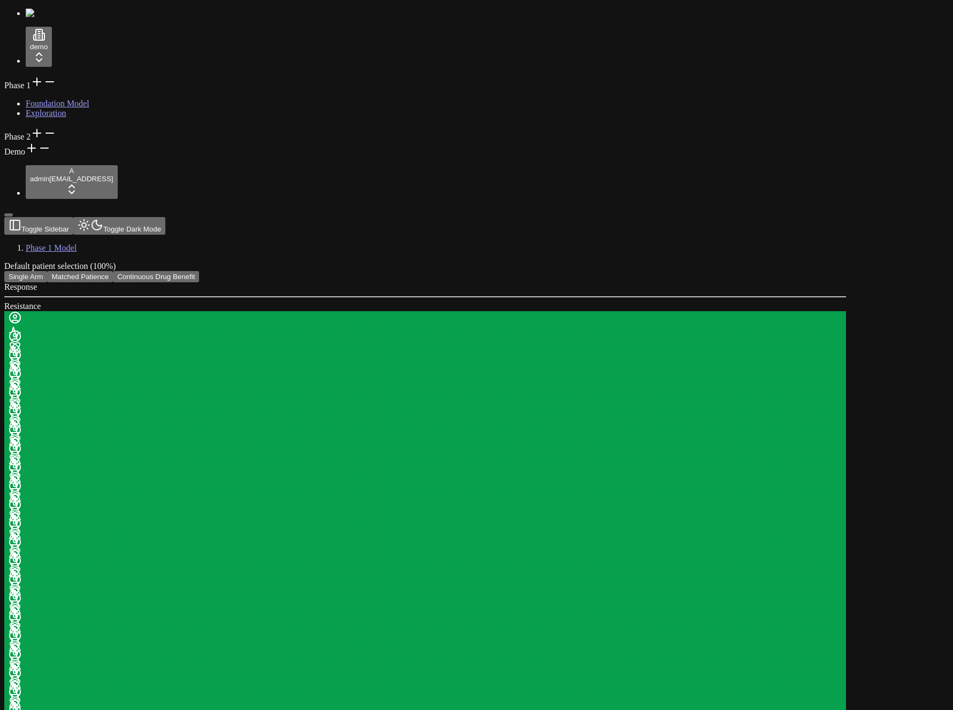
click at [113, 271] on button "Matched Patience" at bounding box center [80, 276] width 66 height 11
click at [47, 271] on button "Single Arm" at bounding box center [25, 276] width 43 height 11
click at [113, 271] on button "Matched Patience" at bounding box center [80, 276] width 66 height 11
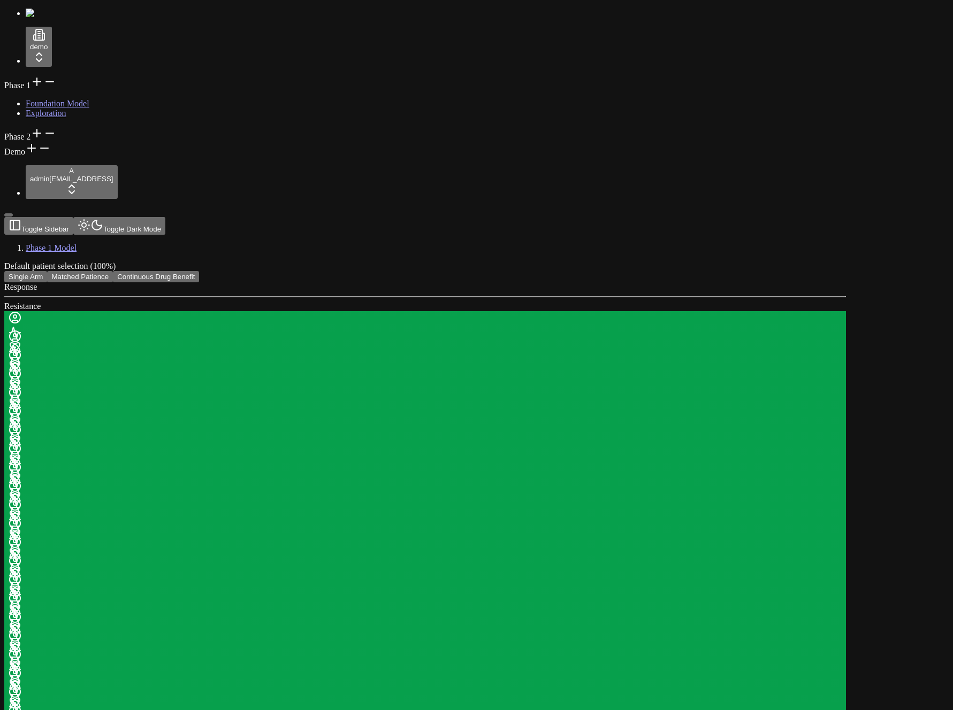
click at [47, 271] on button "Single Arm" at bounding box center [25, 276] width 43 height 11
click at [113, 271] on button "Matched Patience" at bounding box center [80, 276] width 66 height 11
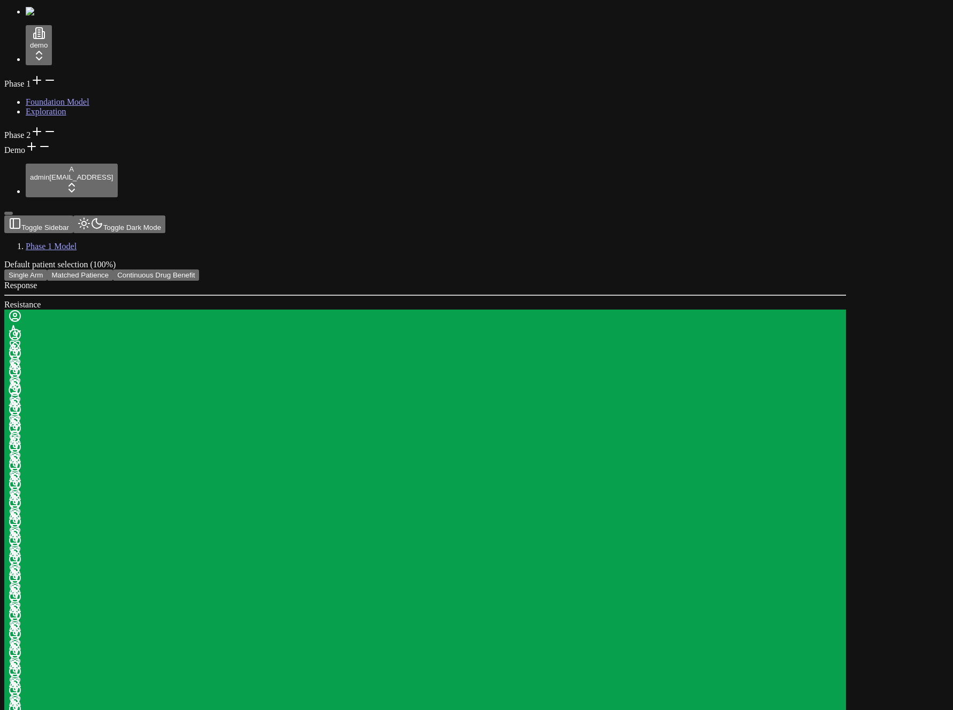
scroll to position [2, 0]
click at [47, 269] on button "Single Arm" at bounding box center [25, 274] width 43 height 11
click at [113, 269] on button "Matched Patience" at bounding box center [80, 274] width 66 height 11
click at [47, 269] on button "Single Arm" at bounding box center [25, 274] width 43 height 11
click at [113, 269] on button "Matched Patience" at bounding box center [80, 274] width 66 height 11
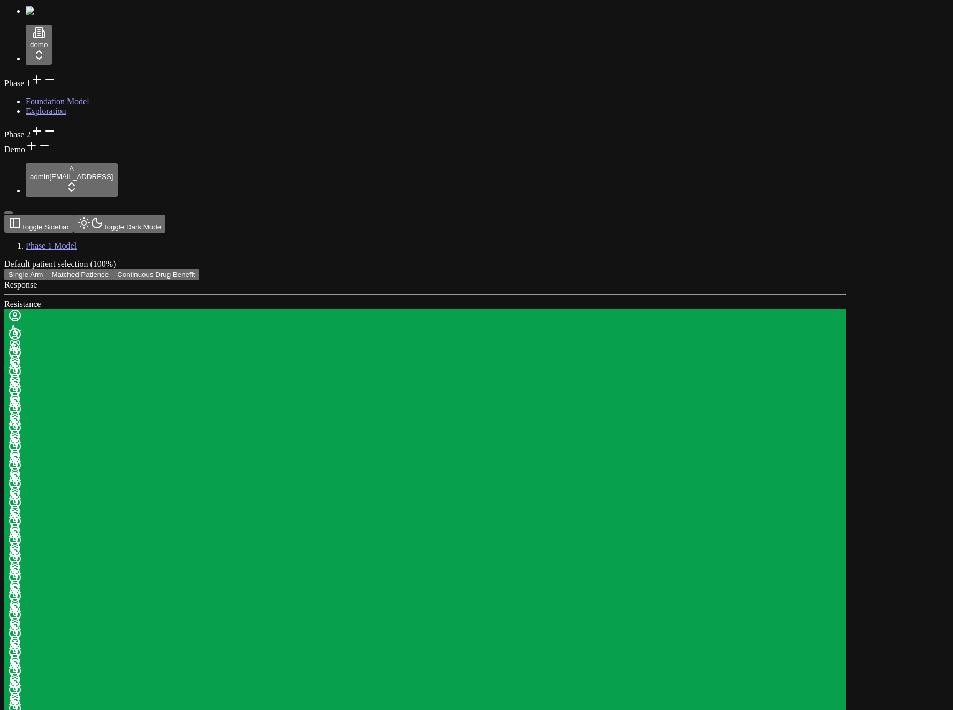
click at [113, 269] on button "Matched Patience" at bounding box center [80, 274] width 66 height 11
click at [47, 269] on button "Single Arm" at bounding box center [25, 274] width 43 height 11
click at [113, 269] on button "Matched Patience" at bounding box center [80, 274] width 66 height 11
click at [47, 269] on button "Single Arm" at bounding box center [25, 274] width 43 height 11
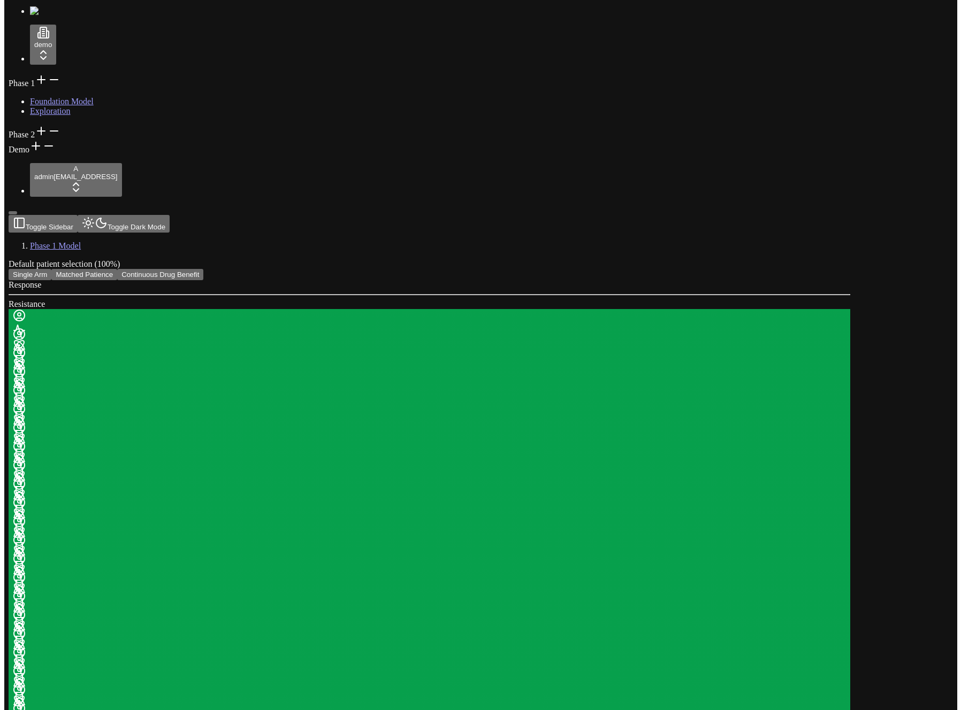
scroll to position [0, 0]
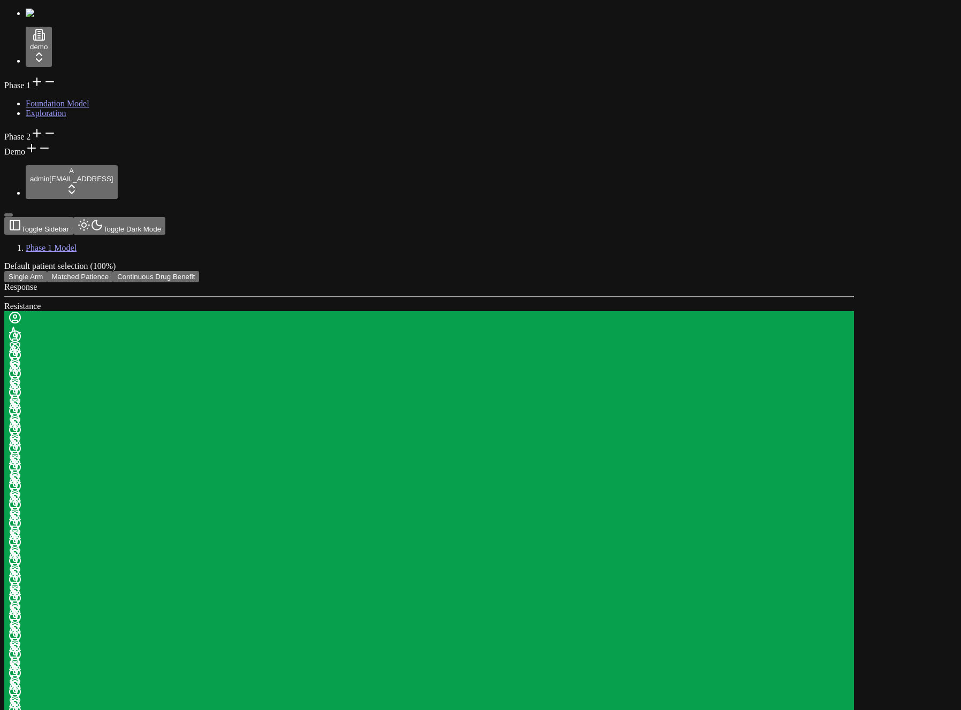
drag, startPoint x: 327, startPoint y: 214, endPoint x: 247, endPoint y: 205, distance: 80.7
click at [113, 271] on button "Matched Patience" at bounding box center [80, 276] width 66 height 11
click at [47, 271] on button "Single Arm" at bounding box center [25, 276] width 43 height 11
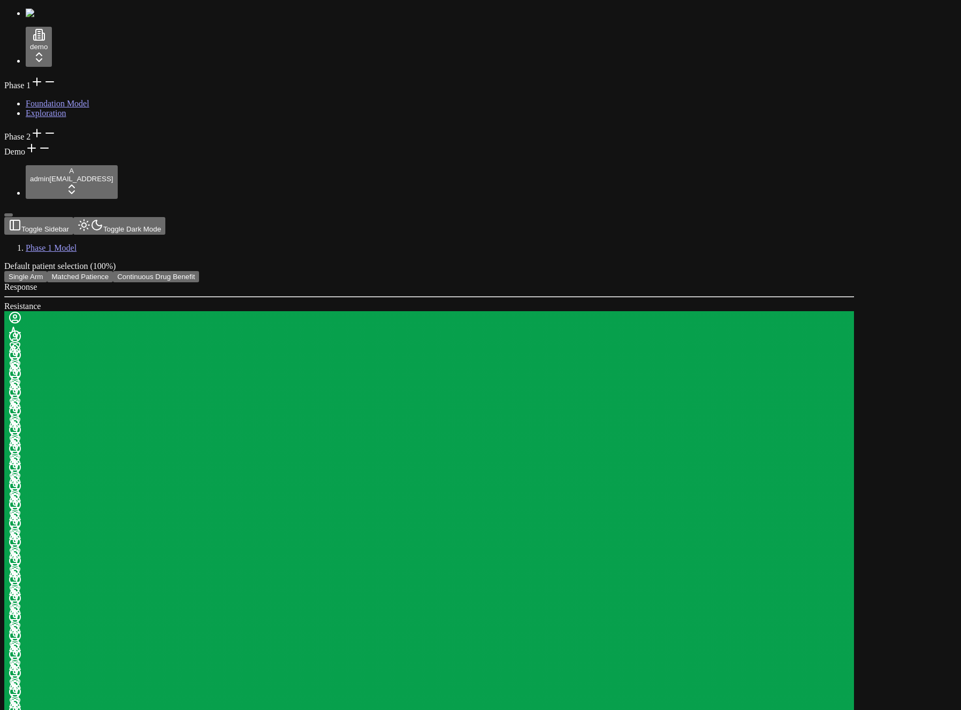
click at [113, 271] on button "Matched Patience" at bounding box center [80, 276] width 66 height 11
click at [47, 271] on button "Single Arm" at bounding box center [25, 276] width 43 height 11
click at [113, 271] on button "Matched Patience" at bounding box center [80, 276] width 66 height 11
click at [47, 271] on button "Single Arm" at bounding box center [25, 276] width 43 height 11
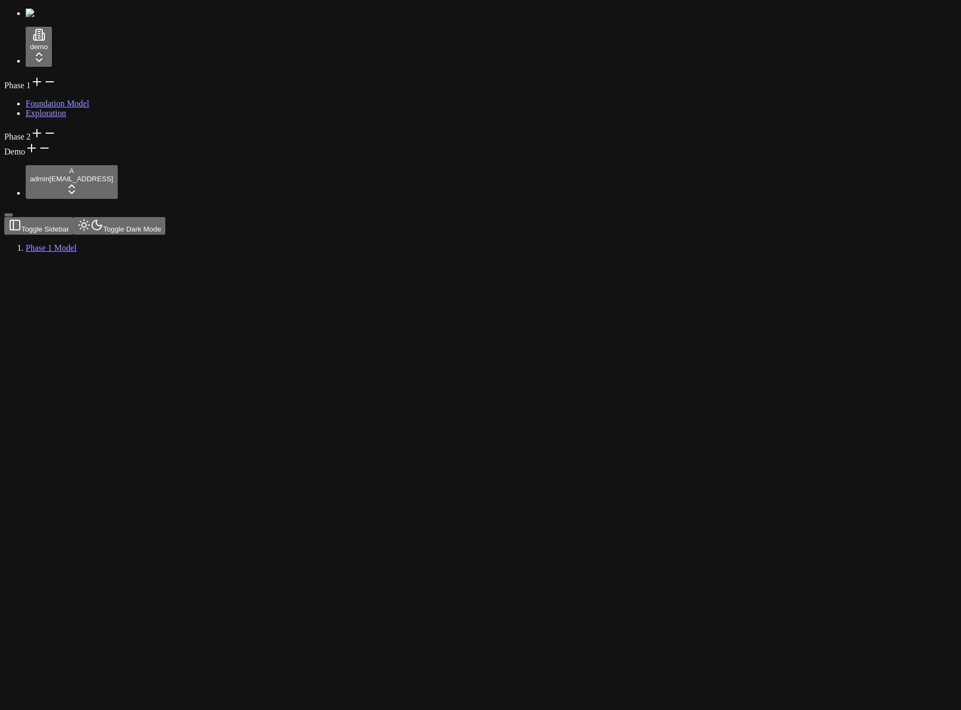
click at [13, 157] on div "Phase 1 Foundation Model Exploration Phase 2 Demo" at bounding box center [480, 115] width 952 height 81
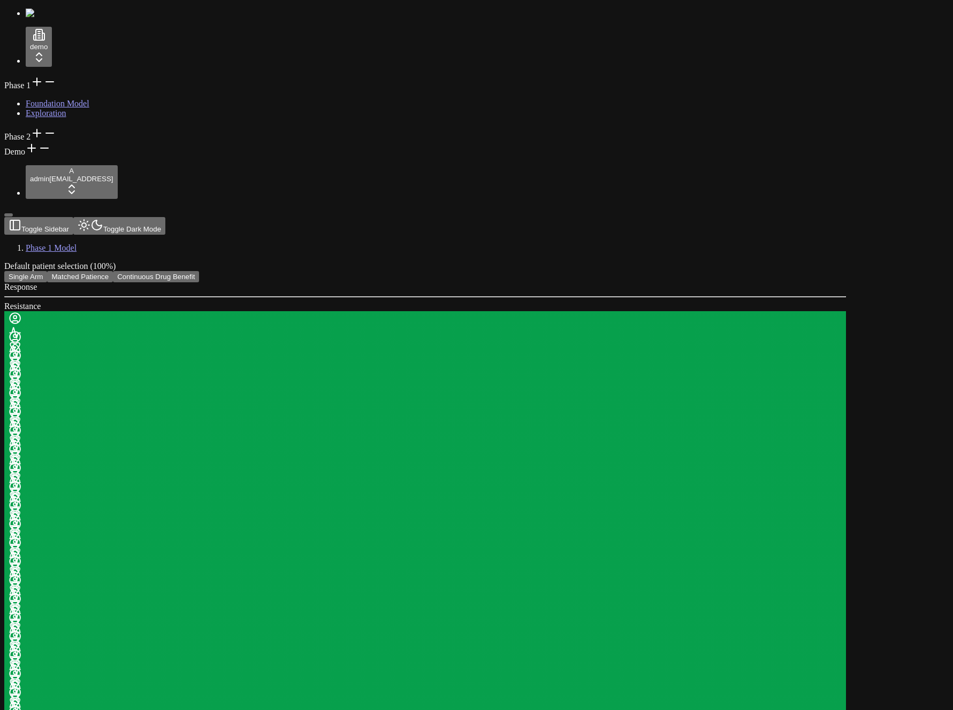
click at [113, 271] on button "Matched Patience" at bounding box center [80, 276] width 66 height 11
click at [47, 271] on button "Single Arm" at bounding box center [25, 276] width 43 height 11
click at [113, 271] on button "Matched Patience" at bounding box center [80, 276] width 66 height 11
click at [47, 271] on button "Single Arm" at bounding box center [25, 276] width 43 height 11
click at [191, 217] on header "Toggle Sidebar Toggle Dark Mode Phase 1 Model" at bounding box center [424, 235] width 841 height 36
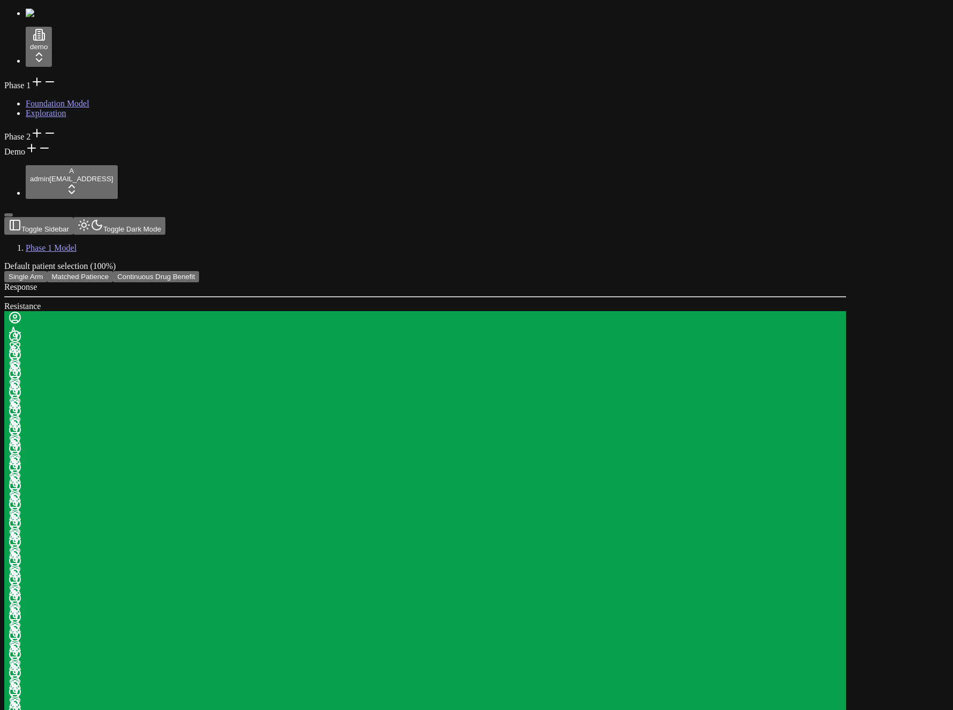
click at [113, 271] on button "Matched Patience" at bounding box center [80, 276] width 66 height 11
click at [47, 271] on button "Single Arm" at bounding box center [25, 276] width 43 height 11
click at [113, 271] on button "Matched Patience" at bounding box center [80, 276] width 66 height 11
click at [47, 271] on button "Single Arm" at bounding box center [25, 276] width 43 height 11
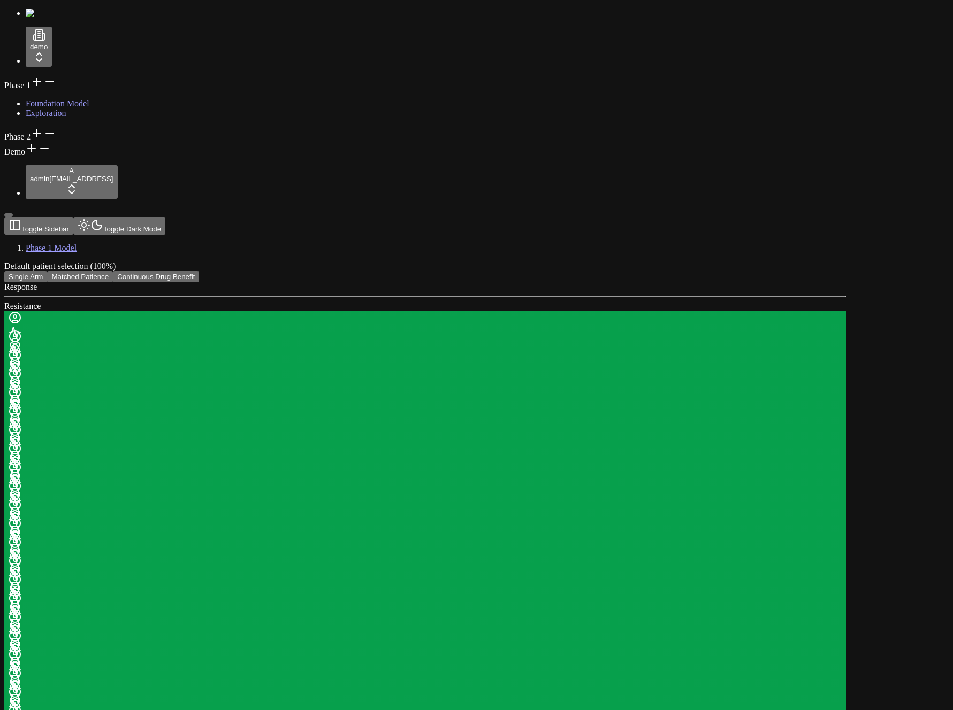
click at [113, 271] on button "Matched Patience" at bounding box center [80, 276] width 66 height 11
click at [47, 271] on button "Single Arm" at bounding box center [25, 276] width 43 height 11
click at [113, 271] on button "Matched Patience" at bounding box center [80, 276] width 66 height 11
click at [47, 271] on button "Single Arm" at bounding box center [25, 276] width 43 height 11
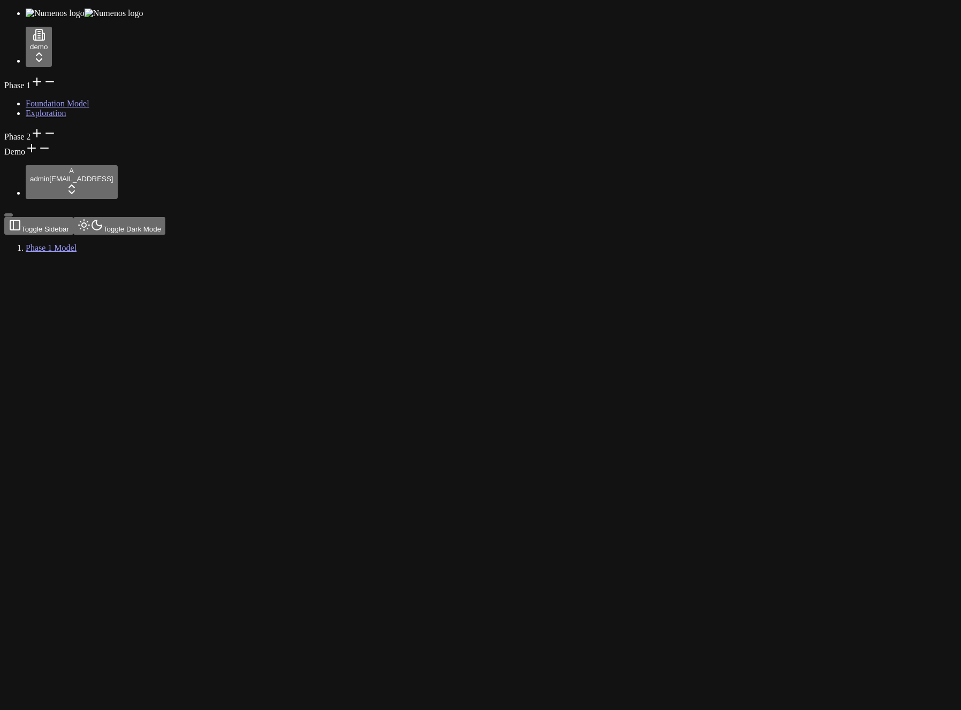
click at [63, 18] on div at bounding box center [491, 14] width 931 height 10
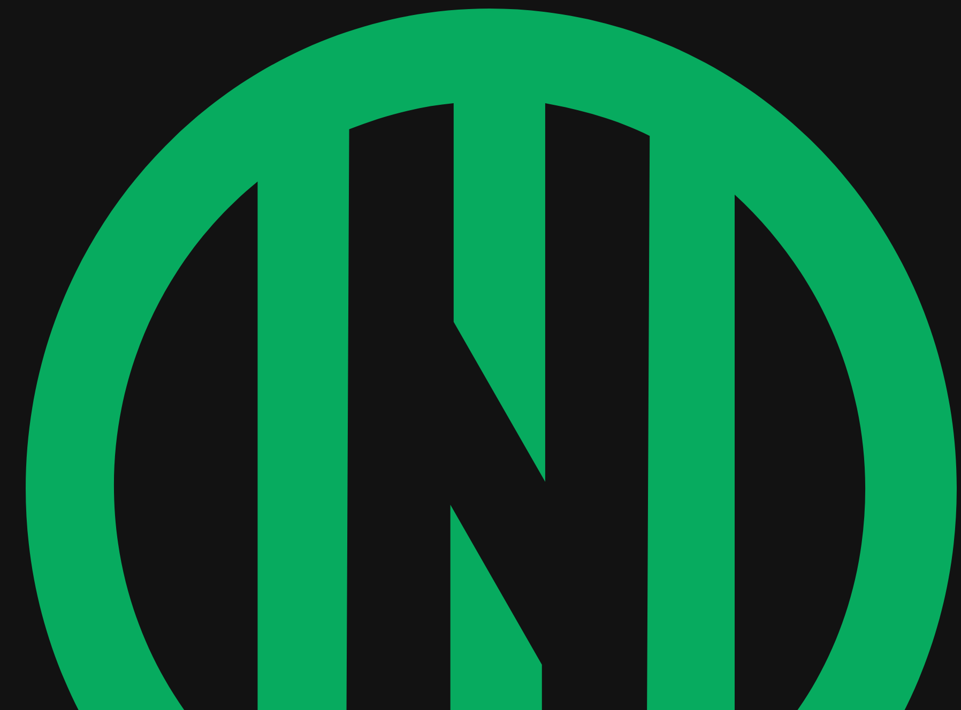
click at [68, 28] on div at bounding box center [491, 553] width 931 height 1089
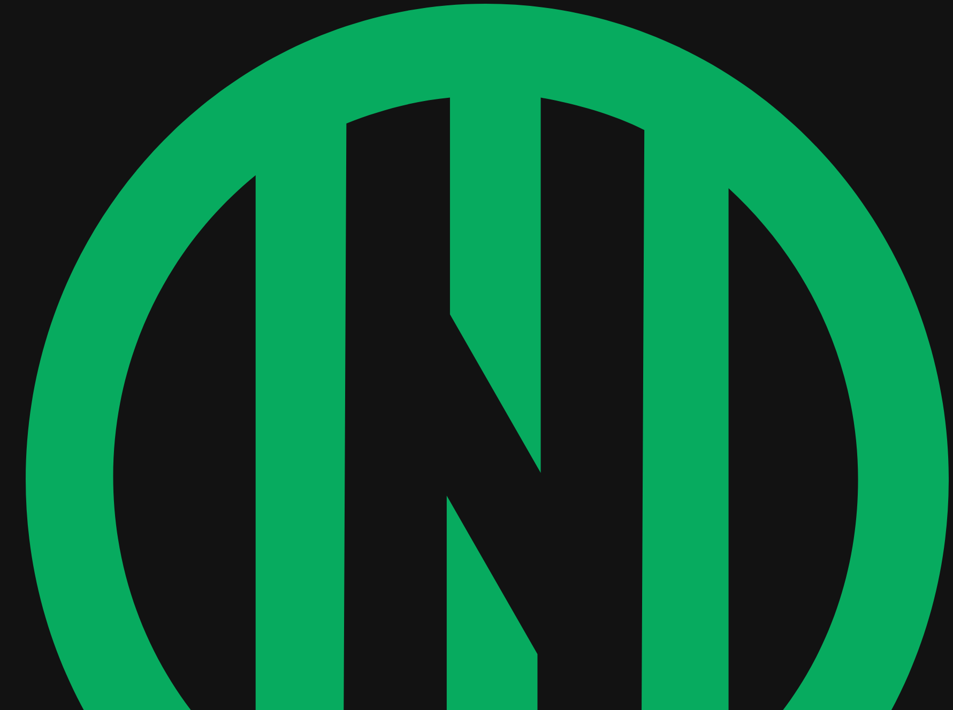
scroll to position [7, 0]
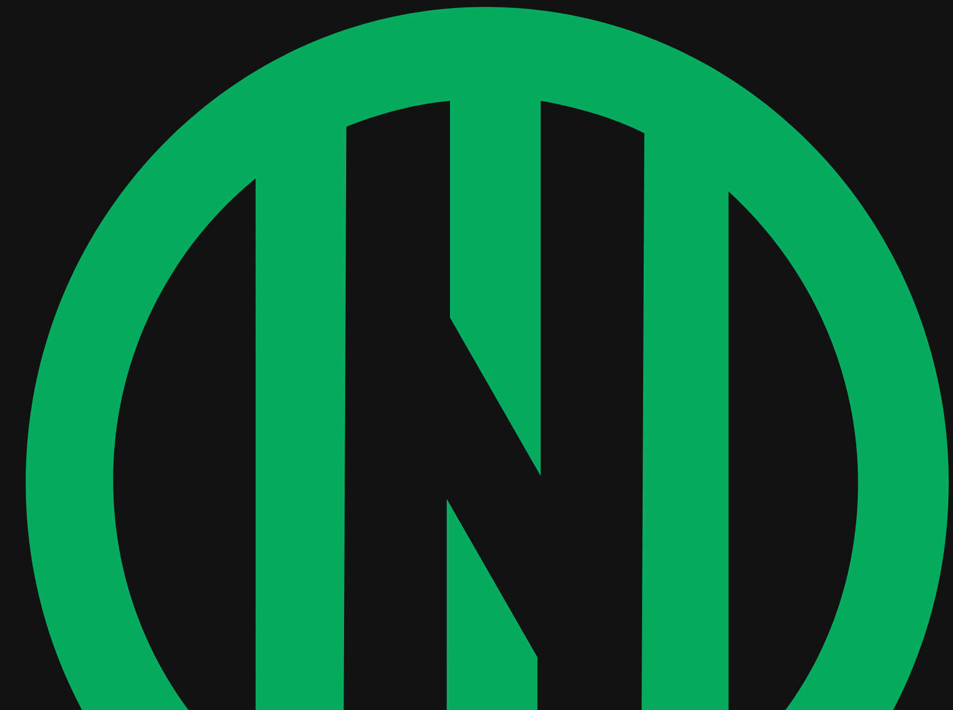
scroll to position [0, 0]
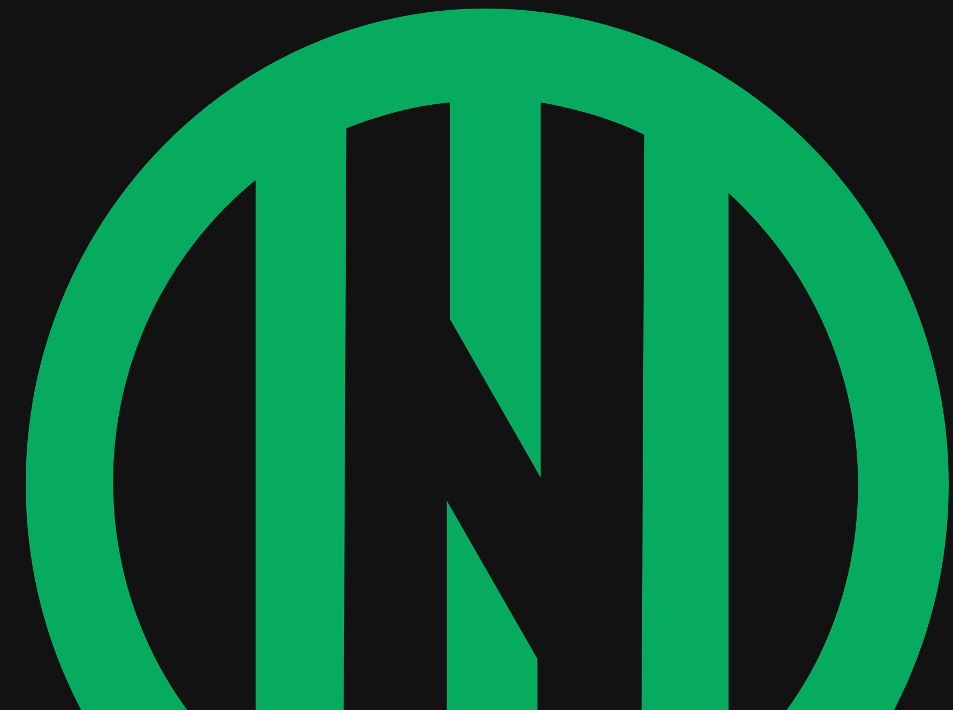
drag, startPoint x: 124, startPoint y: 51, endPoint x: 133, endPoint y: 54, distance: 9.6
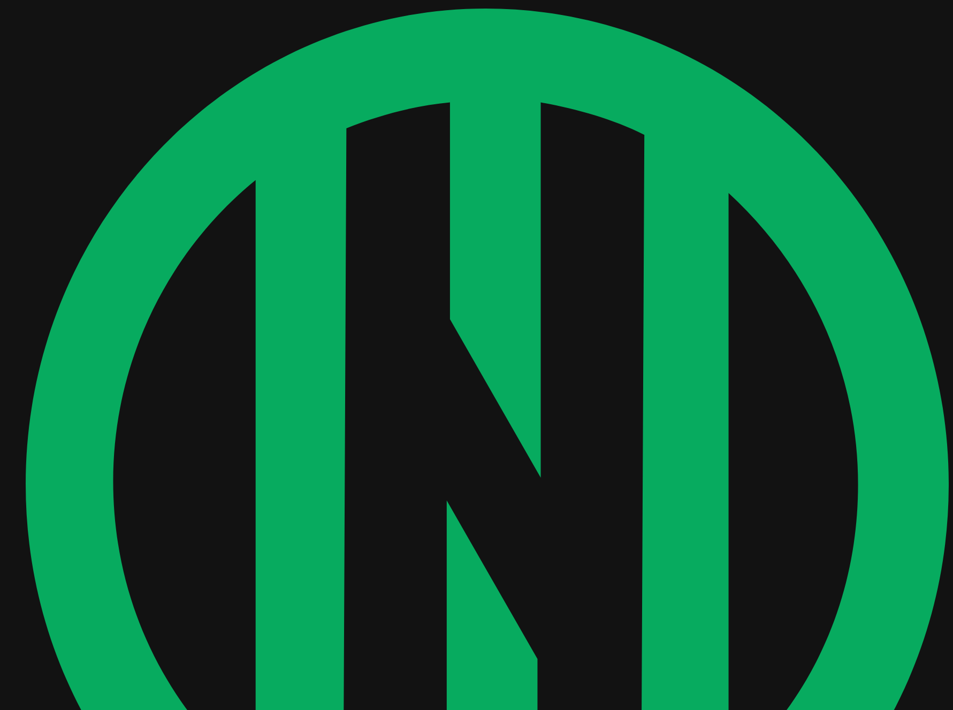
click at [97, 35] on div "demo Phase 1 Foundation Model Exploration Phase 2 Demo A admin [EMAIL_ADDRESS]" at bounding box center [476, 648] width 944 height 1279
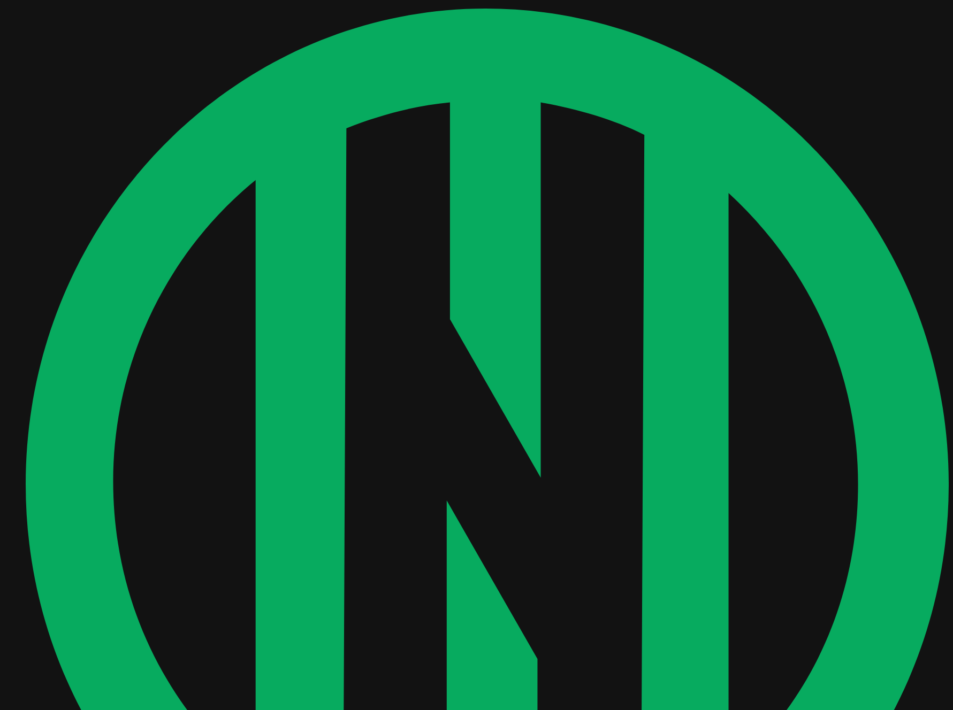
drag, startPoint x: 194, startPoint y: 56, endPoint x: 164, endPoint y: 55, distance: 30.0
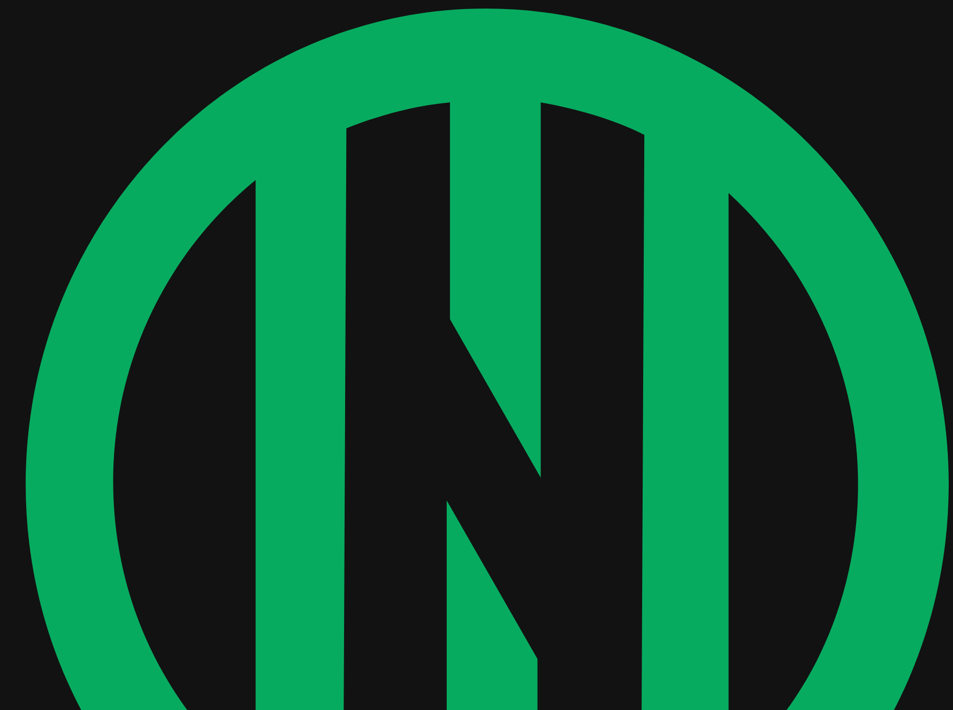
drag, startPoint x: 199, startPoint y: 55, endPoint x: 433, endPoint y: 71, distance: 234.2
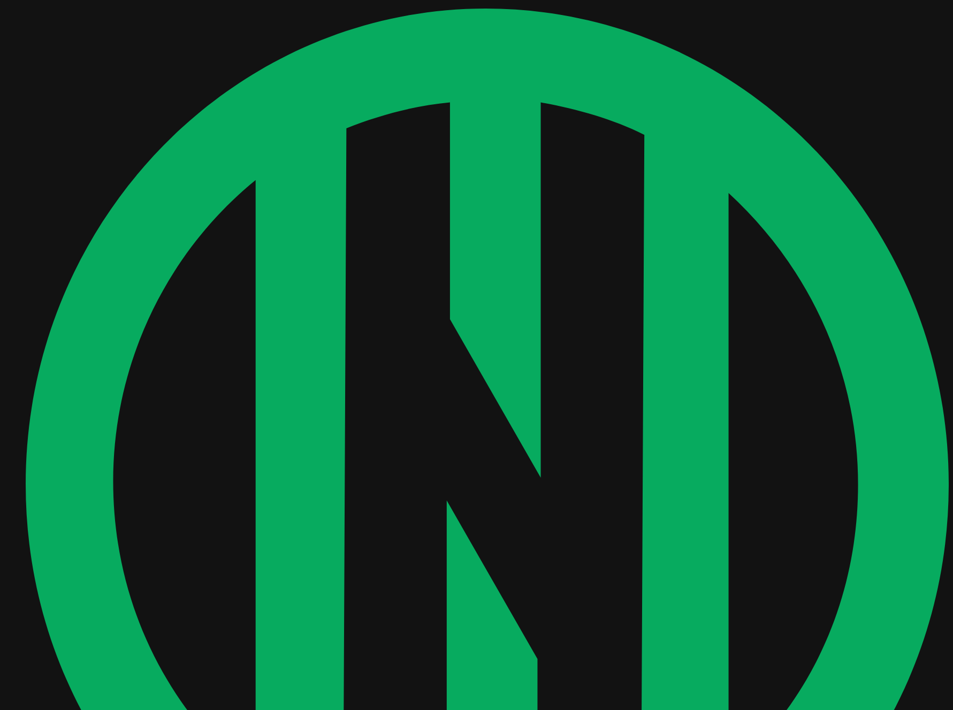
drag, startPoint x: 477, startPoint y: 173, endPoint x: 516, endPoint y: 205, distance: 50.9
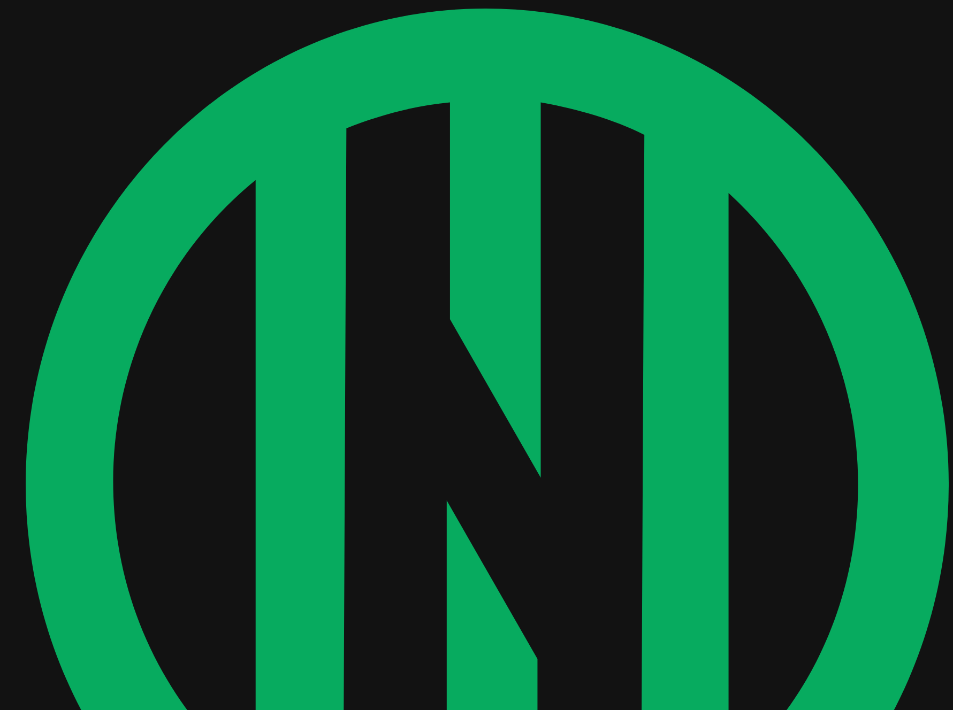
drag, startPoint x: 467, startPoint y: 199, endPoint x: 594, endPoint y: 247, distance: 136.1
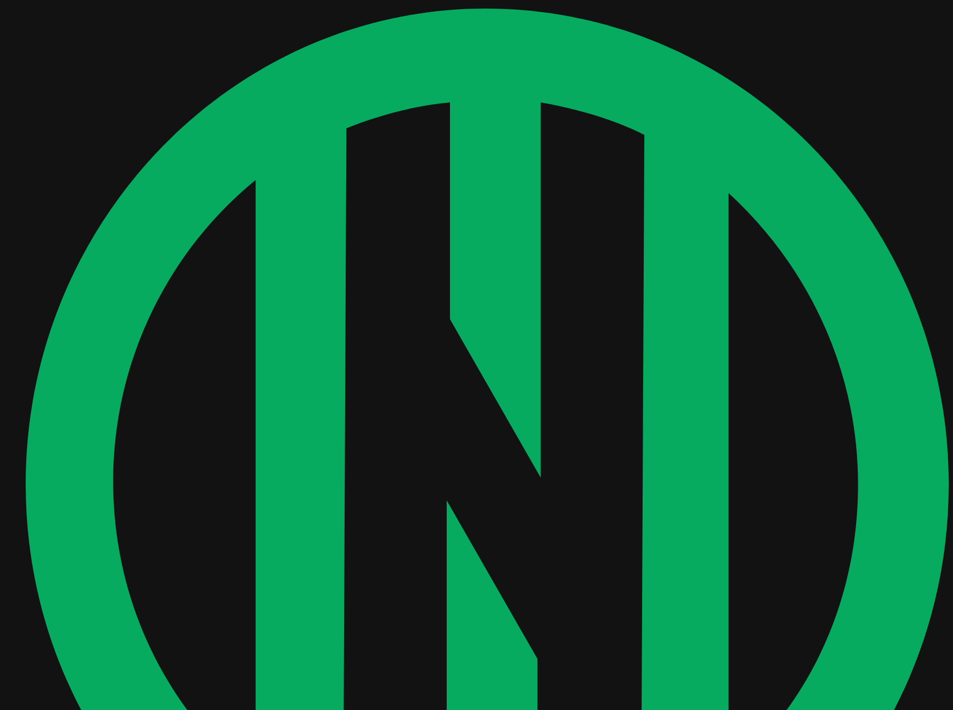
drag, startPoint x: 657, startPoint y: 117, endPoint x: 476, endPoint y: 118, distance: 180.8
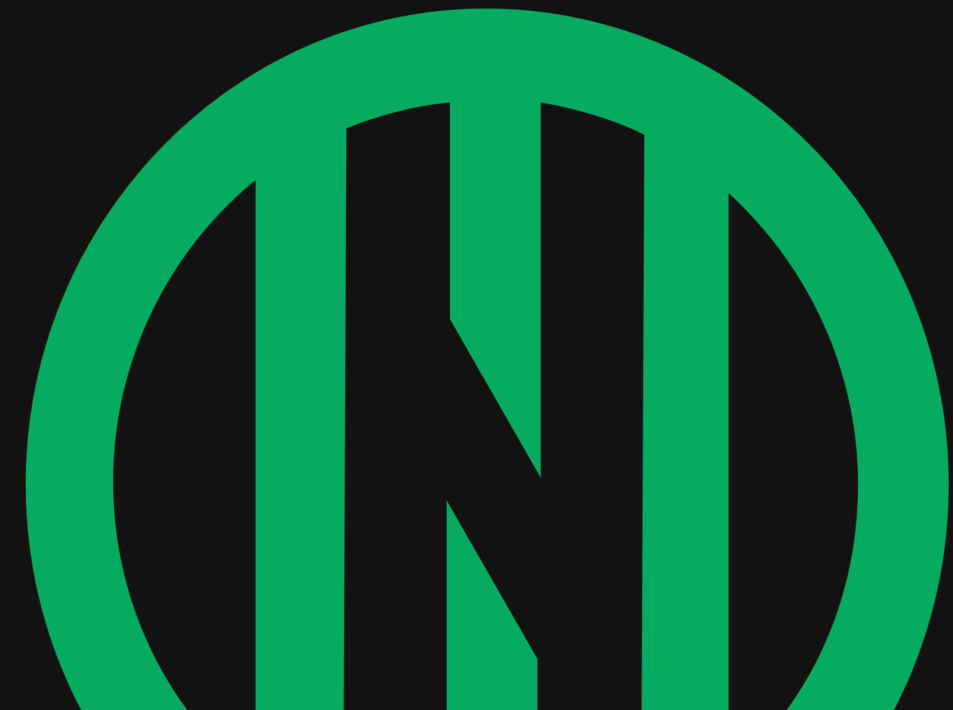
drag, startPoint x: 373, startPoint y: 163, endPoint x: 317, endPoint y: 168, distance: 56.4
drag, startPoint x: 311, startPoint y: 170, endPoint x: 299, endPoint y: 235, distance: 66.2
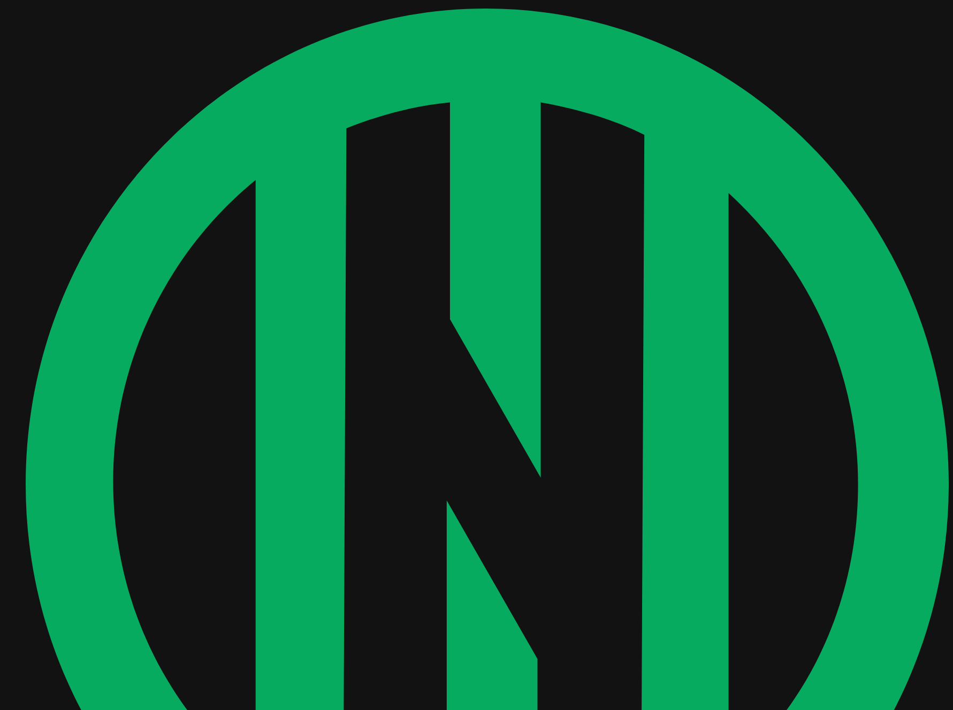
drag, startPoint x: 299, startPoint y: 235, endPoint x: 283, endPoint y: 247, distance: 20.0
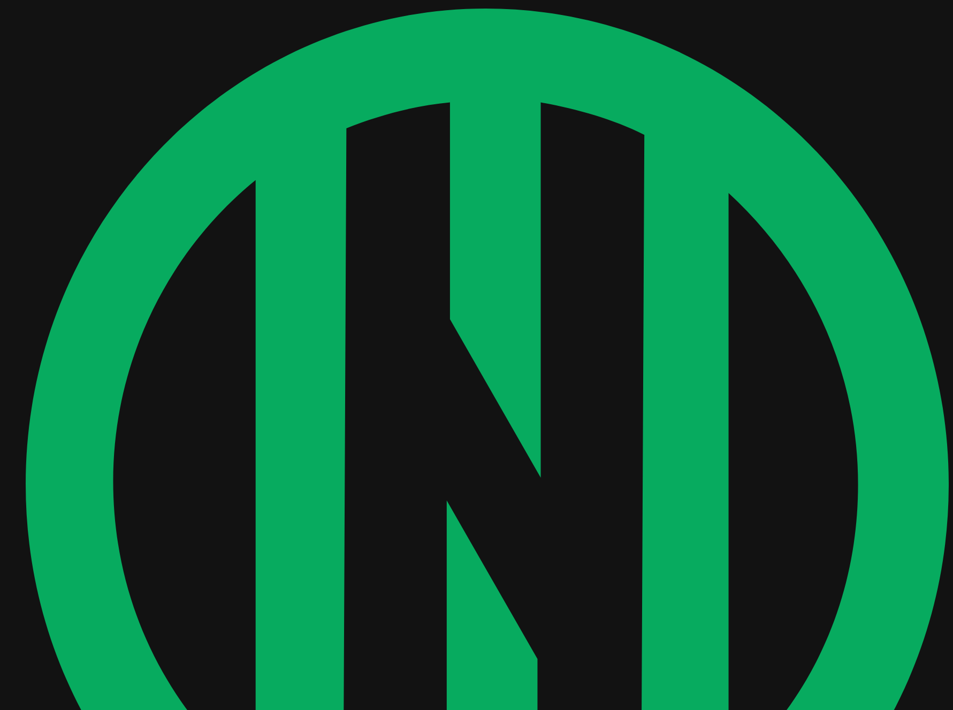
scroll to position [2, 0]
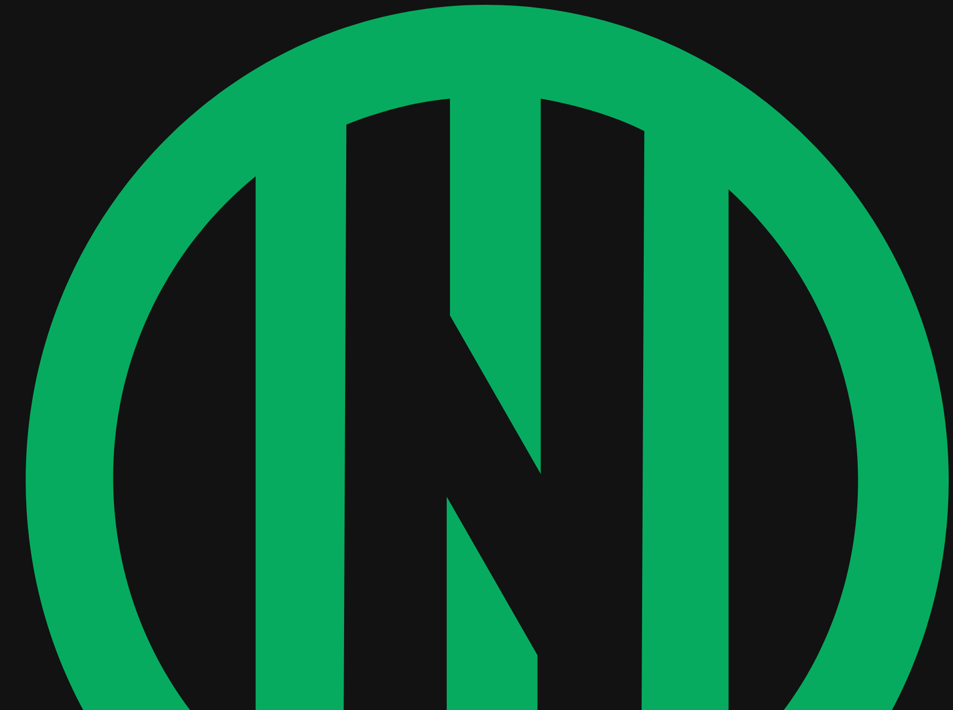
scroll to position [4, 0]
drag, startPoint x: 367, startPoint y: 280, endPoint x: 224, endPoint y: 124, distance: 212.4
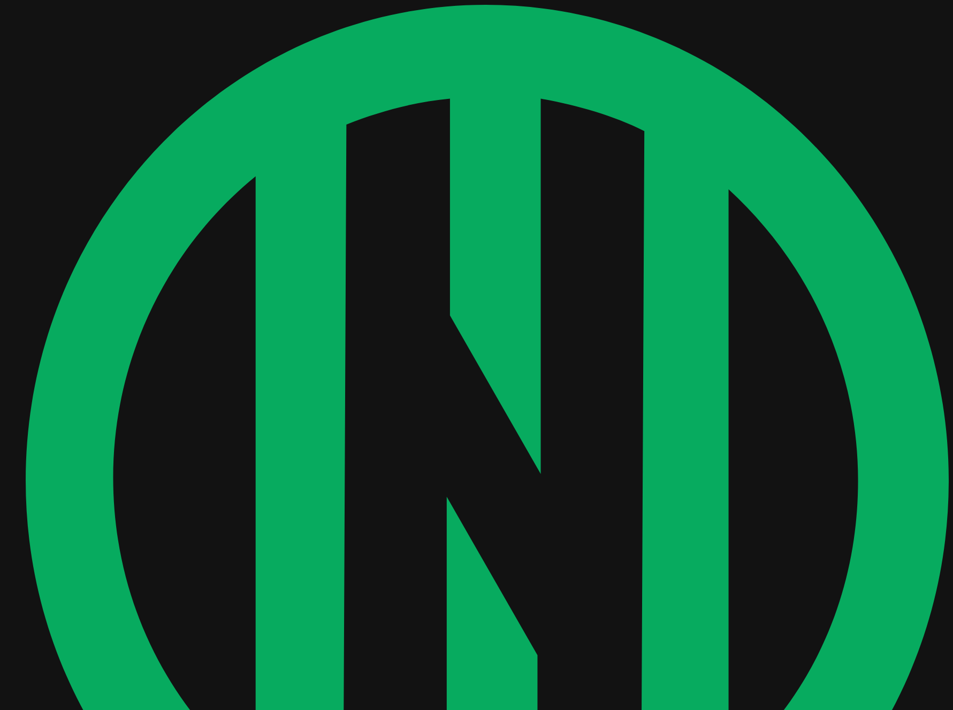
drag, startPoint x: 234, startPoint y: 42, endPoint x: 212, endPoint y: 43, distance: 21.4
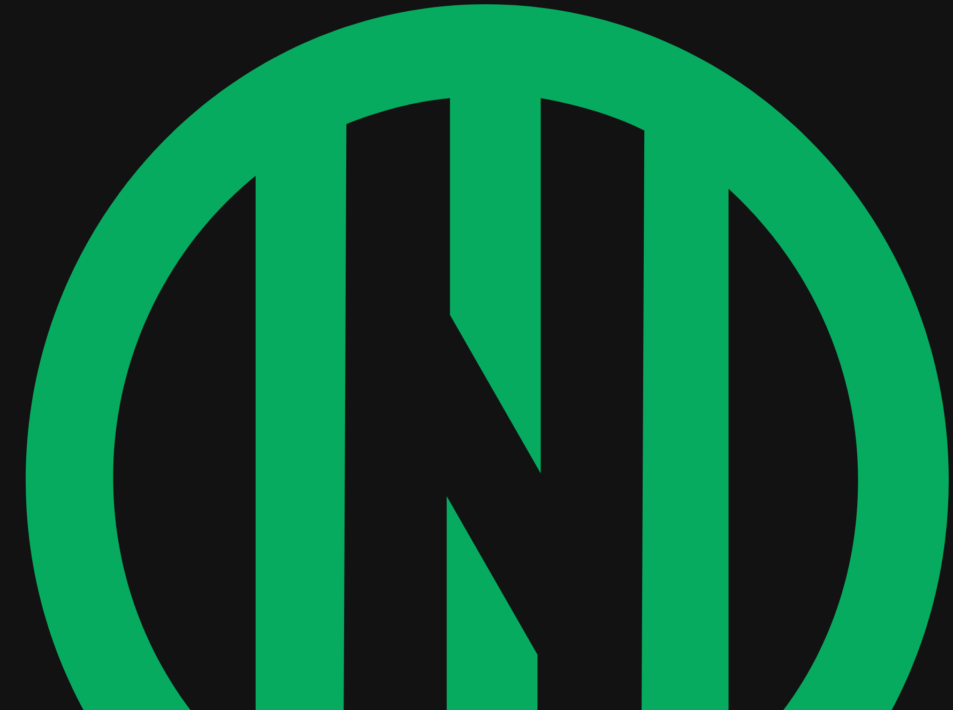
drag, startPoint x: 126, startPoint y: 50, endPoint x: 141, endPoint y: 50, distance: 15.0
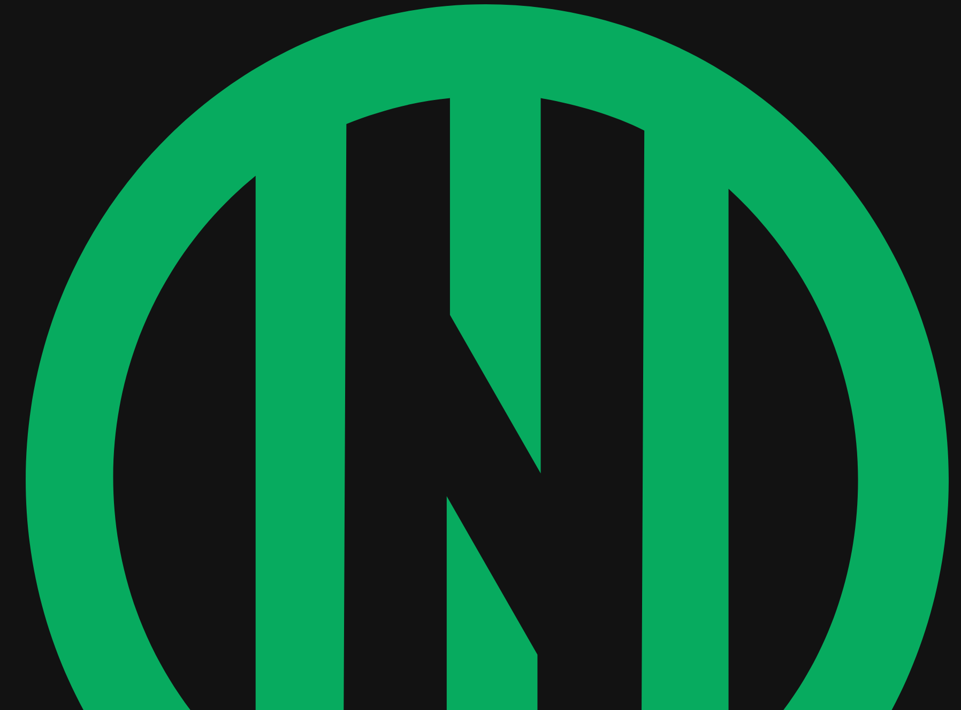
scroll to position [0, 0]
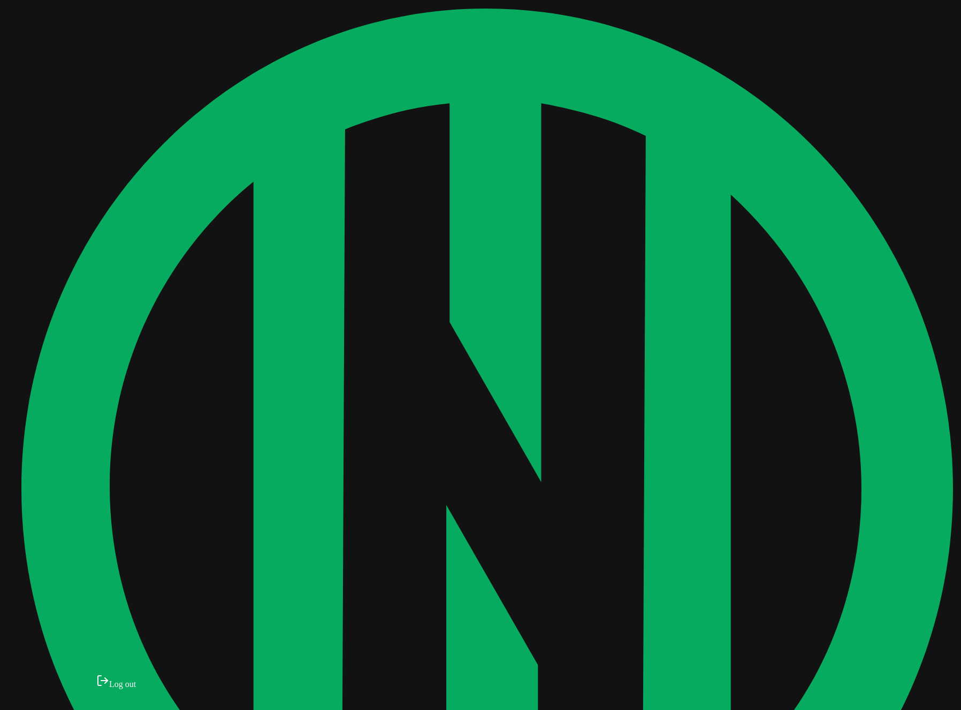
click at [118, 689] on div "Log out" at bounding box center [116, 681] width 40 height 15
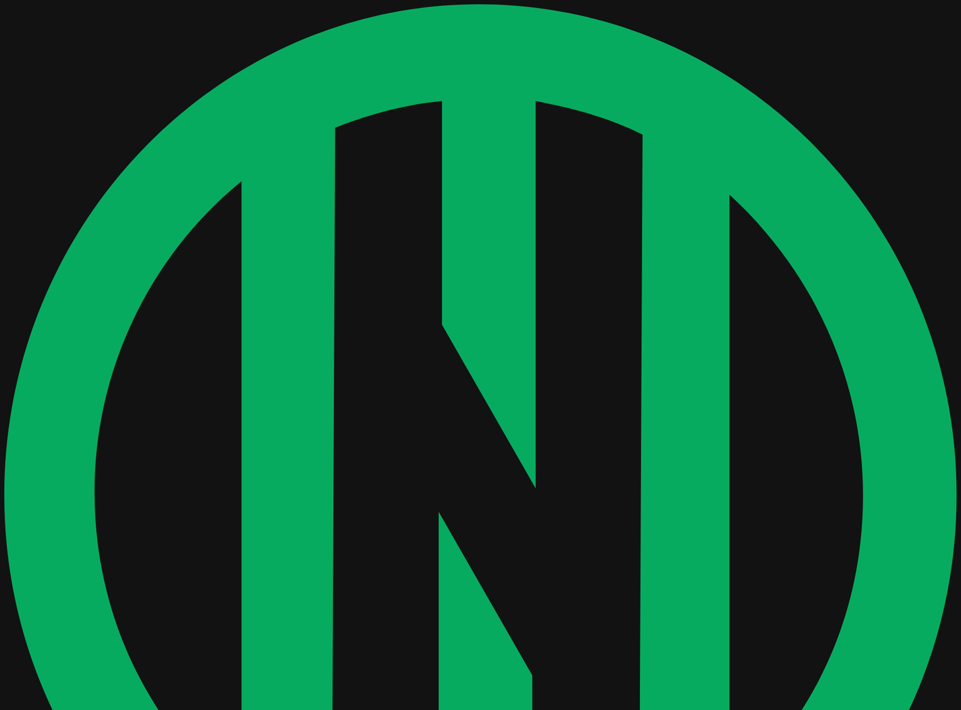
type input "**********"
click at [405, 231] on form "**********" at bounding box center [480, 586] width 952 height 1165
click at [741, 247] on form "**********" at bounding box center [480, 586] width 952 height 1165
click at [717, 254] on form "**********" at bounding box center [480, 586] width 952 height 1165
type input "**********"
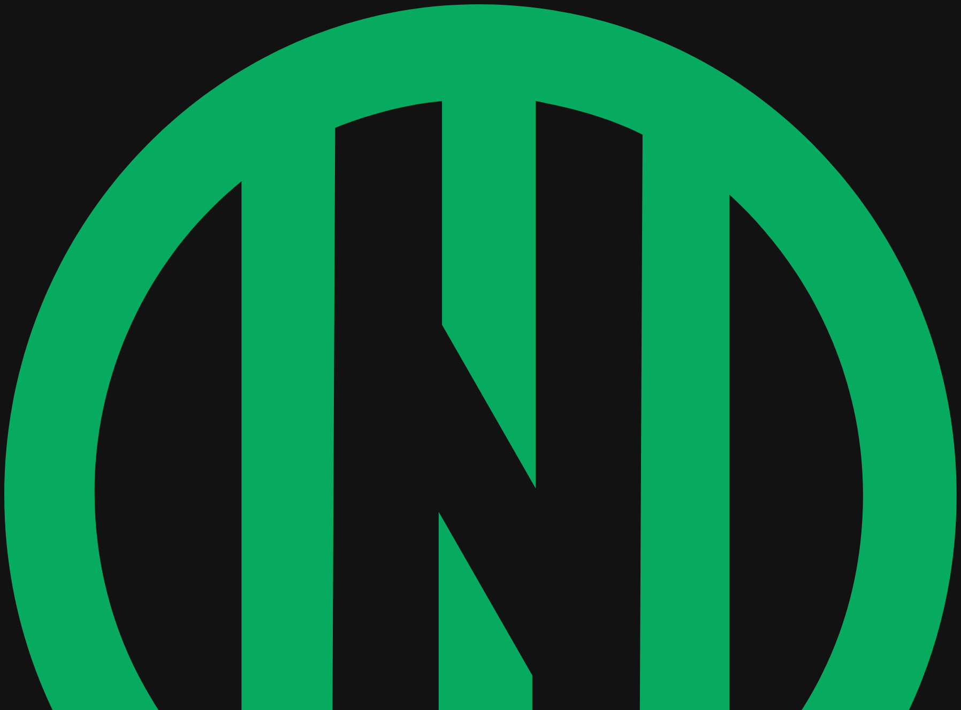
drag, startPoint x: 477, startPoint y: 362, endPoint x: 487, endPoint y: 302, distance: 61.3
click at [727, 275] on form "**********" at bounding box center [480, 586] width 952 height 1165
click at [613, 293] on form "**********" at bounding box center [480, 586] width 952 height 1165
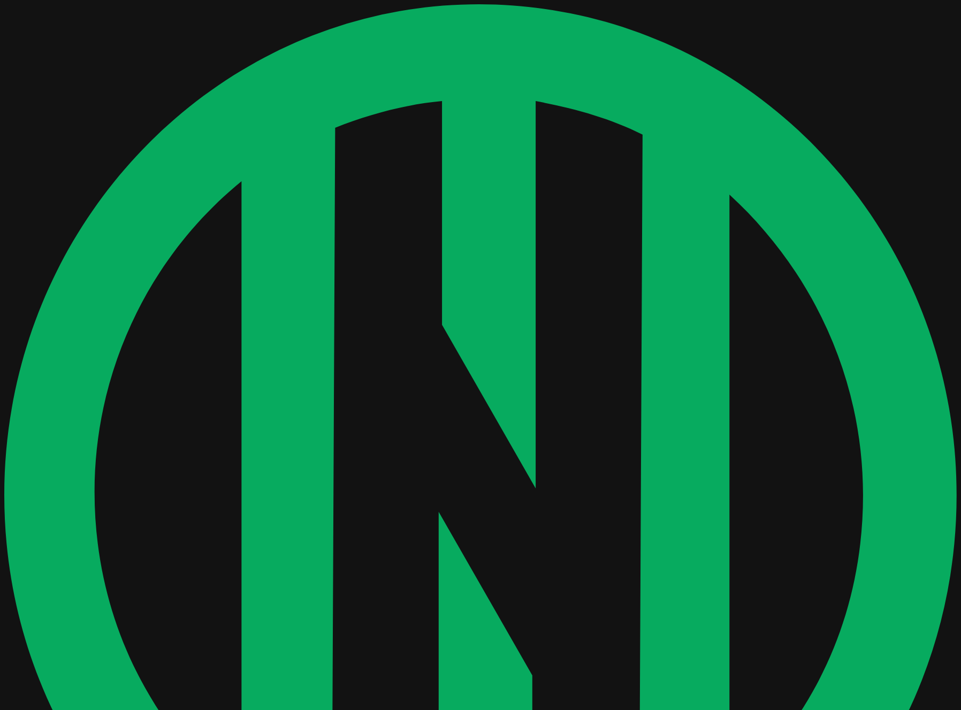
type input "**********"
drag, startPoint x: 525, startPoint y: 357, endPoint x: 548, endPoint y: 356, distance: 22.5
drag, startPoint x: 363, startPoint y: 437, endPoint x: 451, endPoint y: 372, distance: 109.3
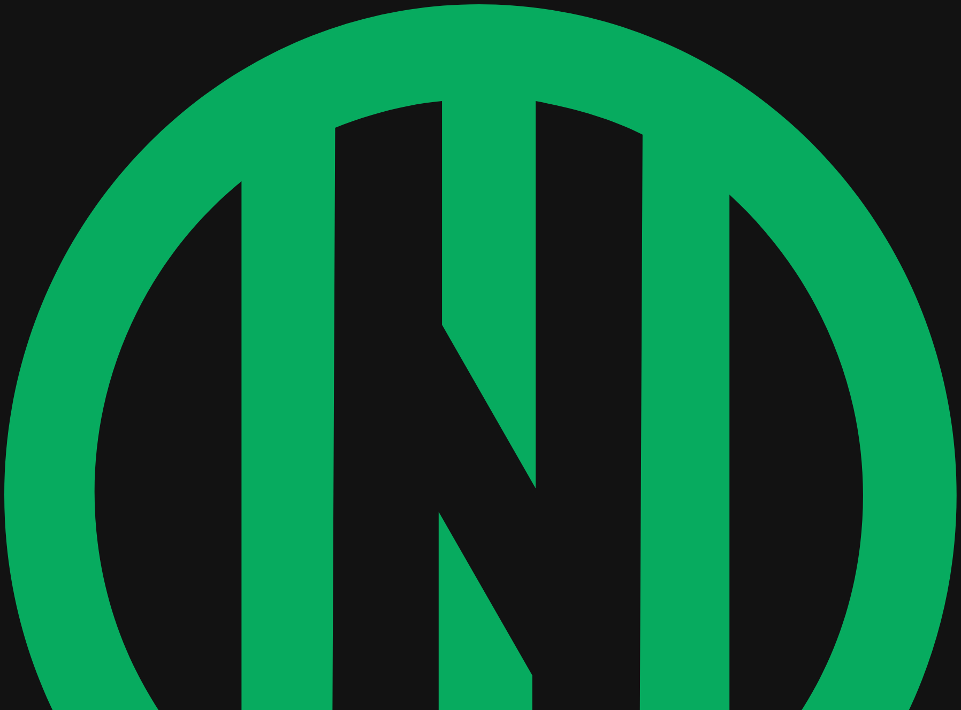
click at [364, 438] on form "**********" at bounding box center [480, 586] width 952 height 1165
drag, startPoint x: 452, startPoint y: 370, endPoint x: 459, endPoint y: 354, distance: 17.3
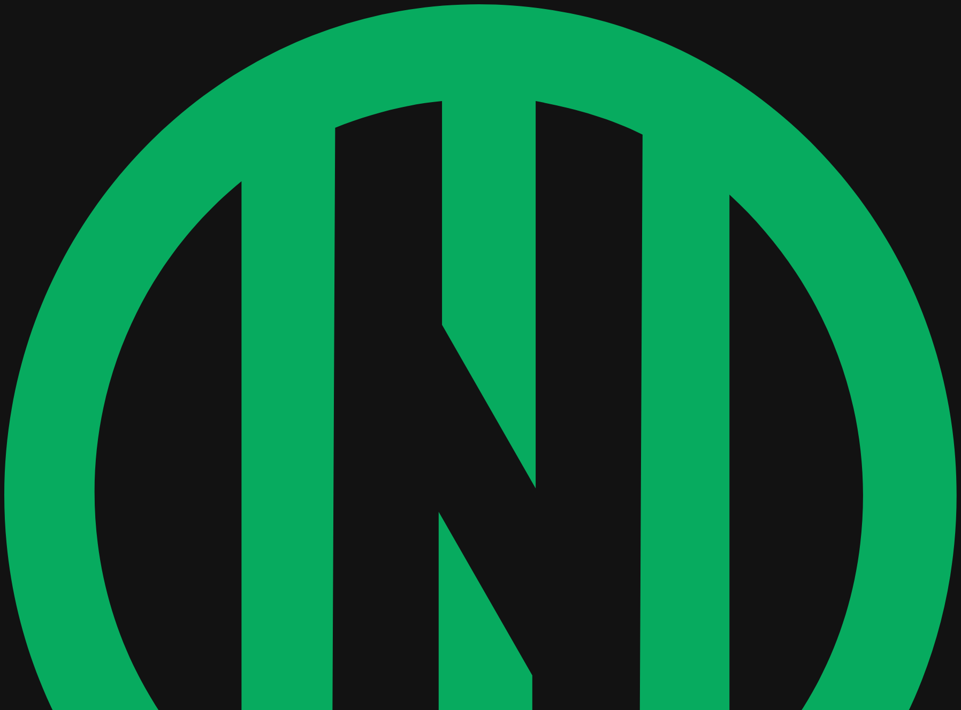
type input "**********"
drag, startPoint x: 671, startPoint y: 273, endPoint x: 694, endPoint y: 165, distance: 110.9
click at [672, 272] on form "**********" at bounding box center [480, 586] width 952 height 1165
drag, startPoint x: 569, startPoint y: 343, endPoint x: 570, endPoint y: 356, distance: 12.3
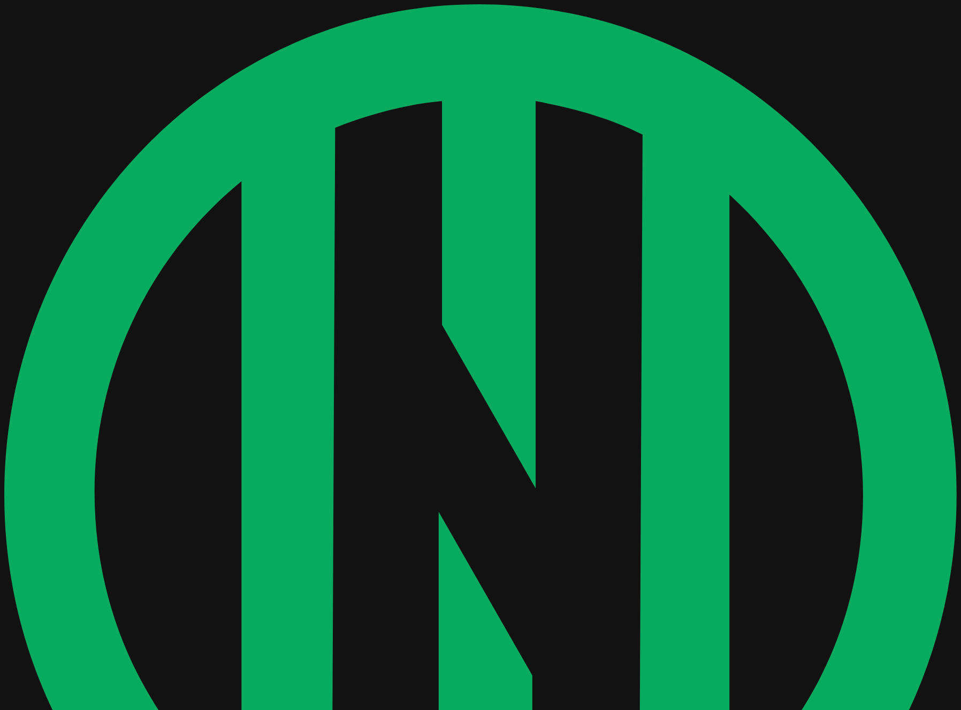
click at [738, 210] on form "**********" at bounding box center [480, 586] width 952 height 1165
click at [708, 302] on form "**********" at bounding box center [480, 586] width 952 height 1165
click at [461, 232] on form "**********" at bounding box center [480, 586] width 952 height 1165
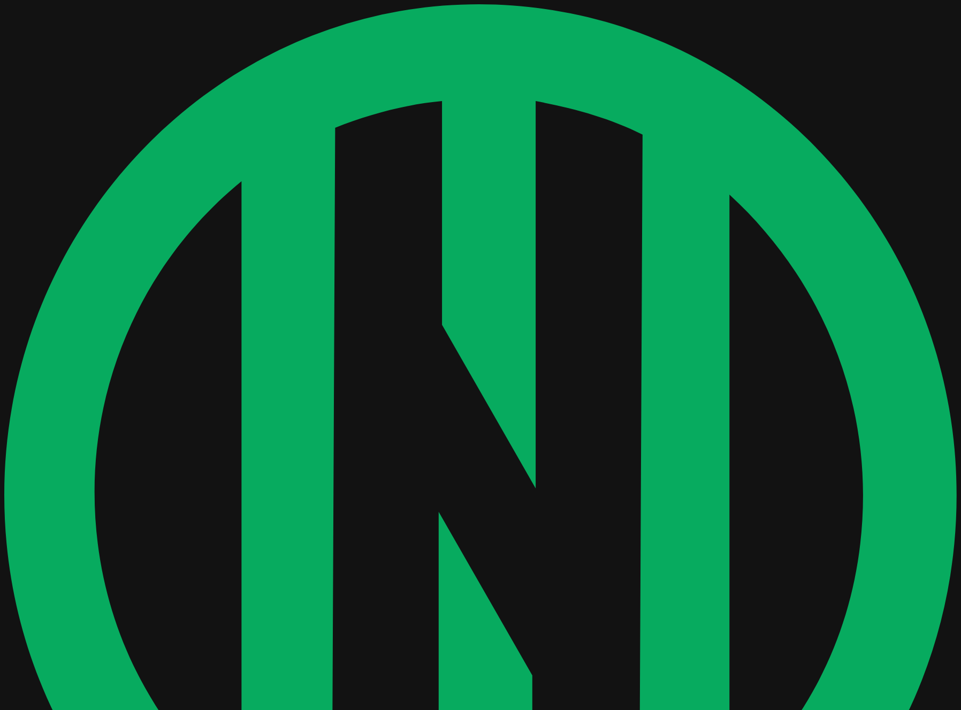
type input "**"
type input "**********"
